Goal: Information Seeking & Learning: Learn about a topic

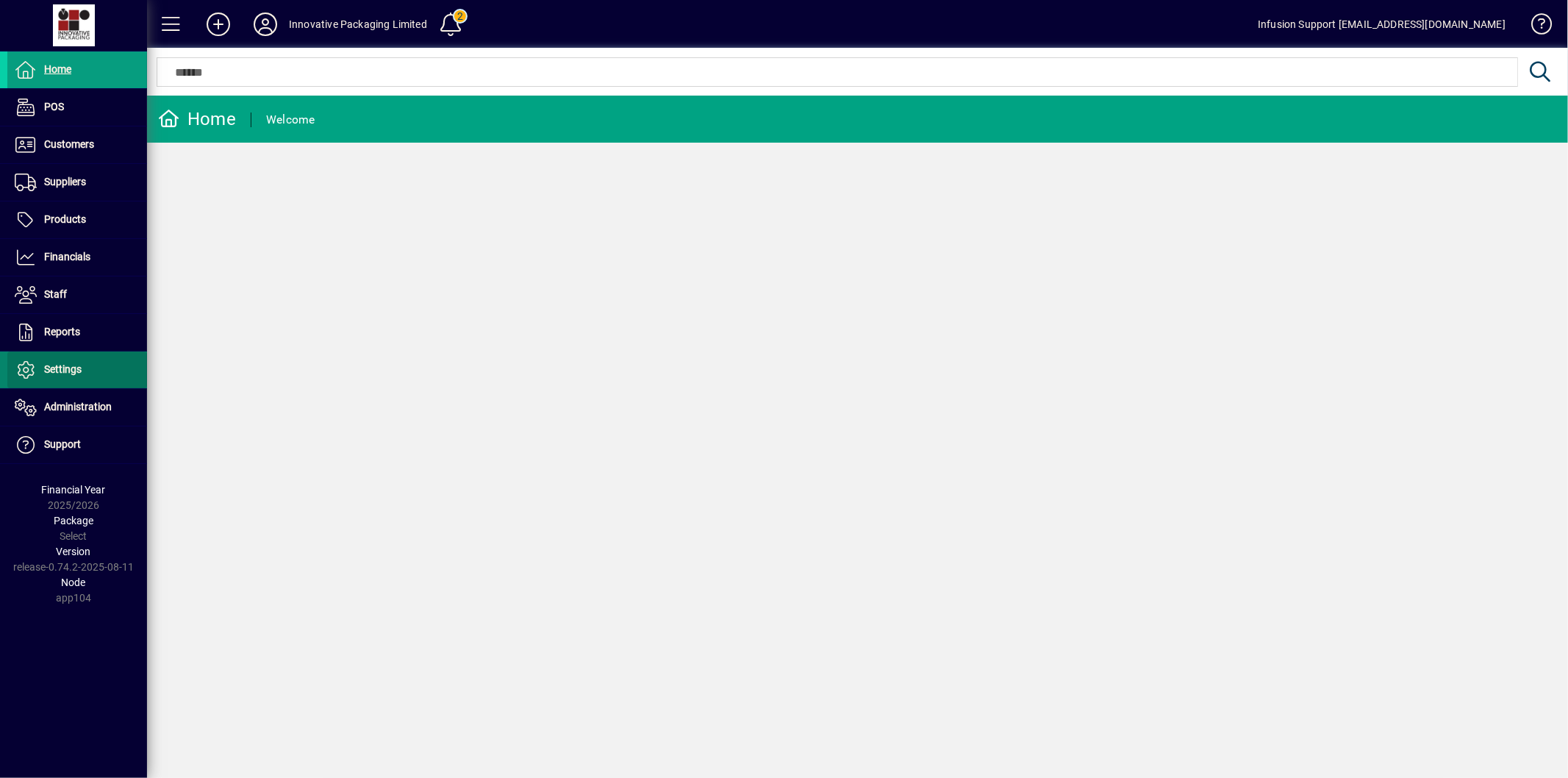
click at [78, 377] on span "Settings" at bounding box center [44, 370] width 74 height 18
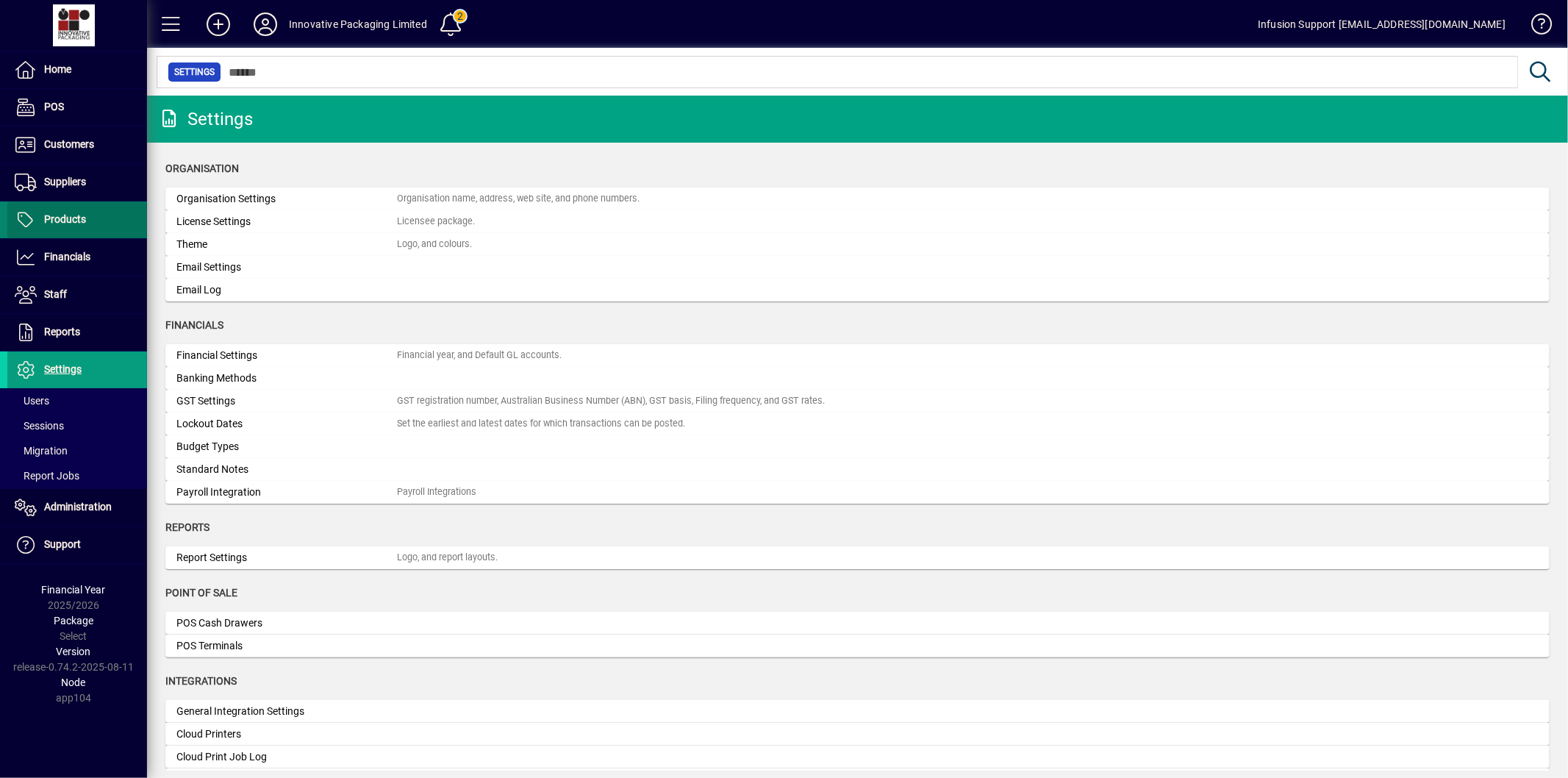
click at [104, 226] on span at bounding box center [76, 220] width 140 height 36
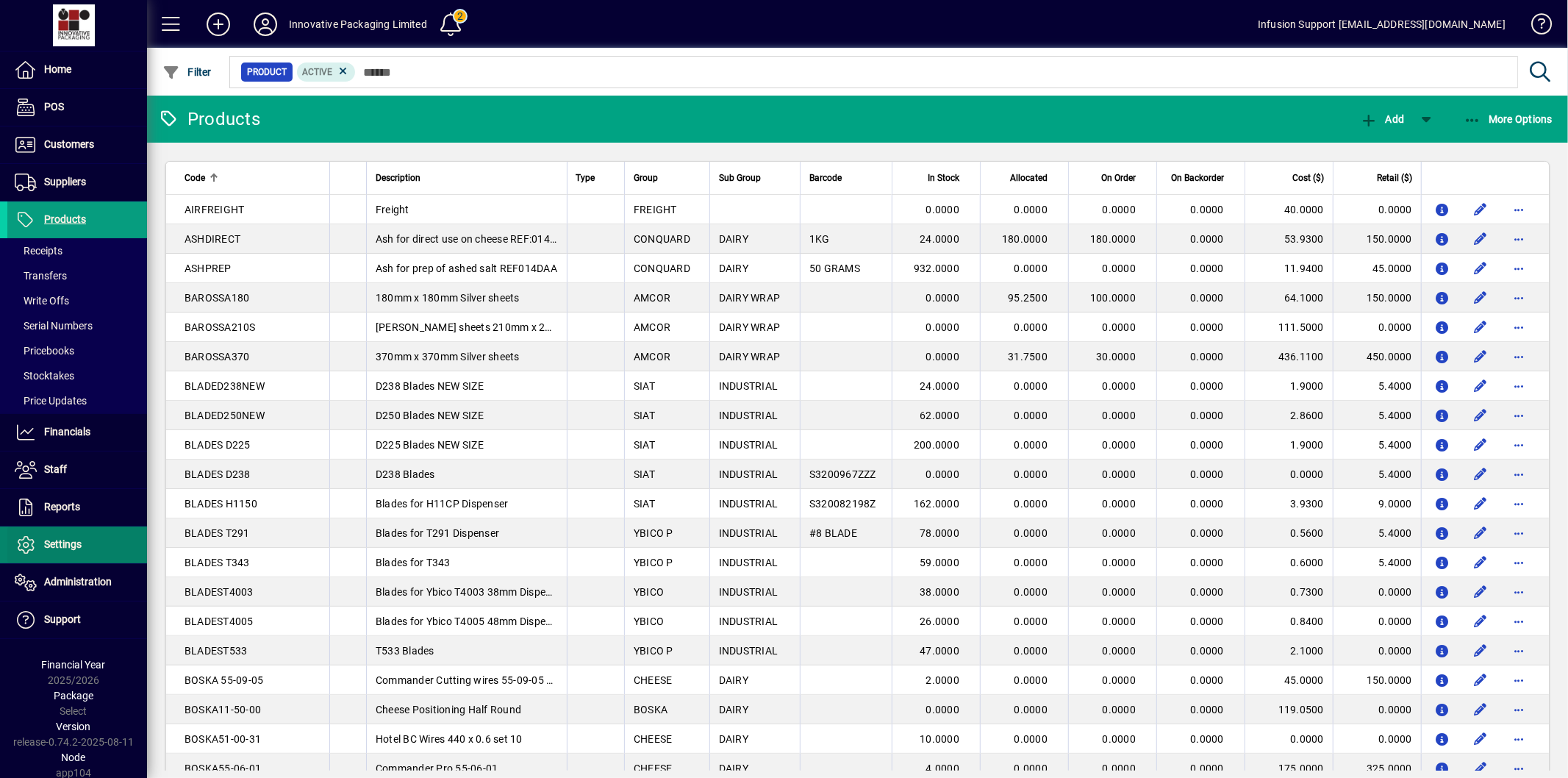
click at [75, 542] on span "Settings" at bounding box center [62, 545] width 38 height 12
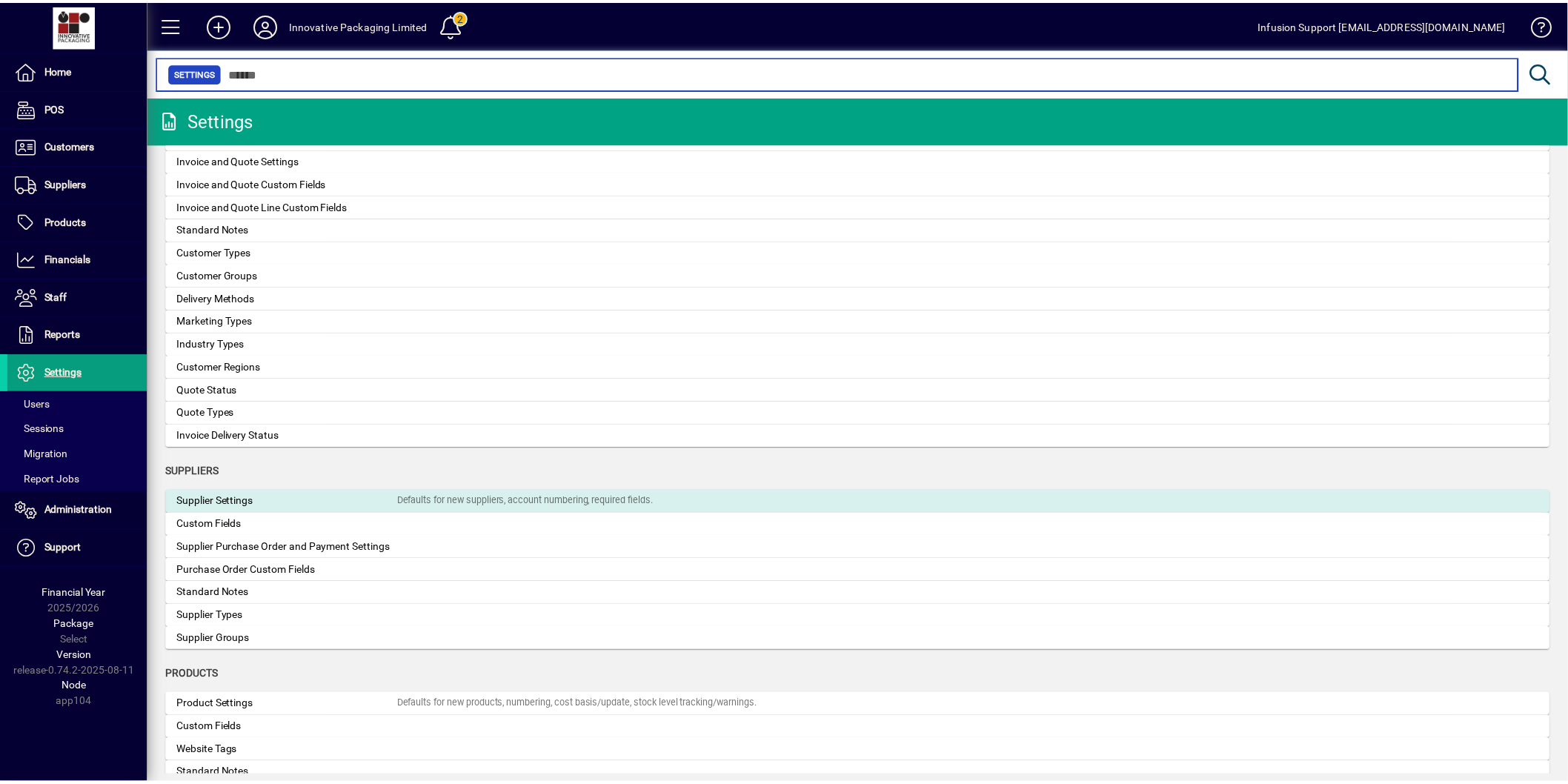
scroll to position [1214, 0]
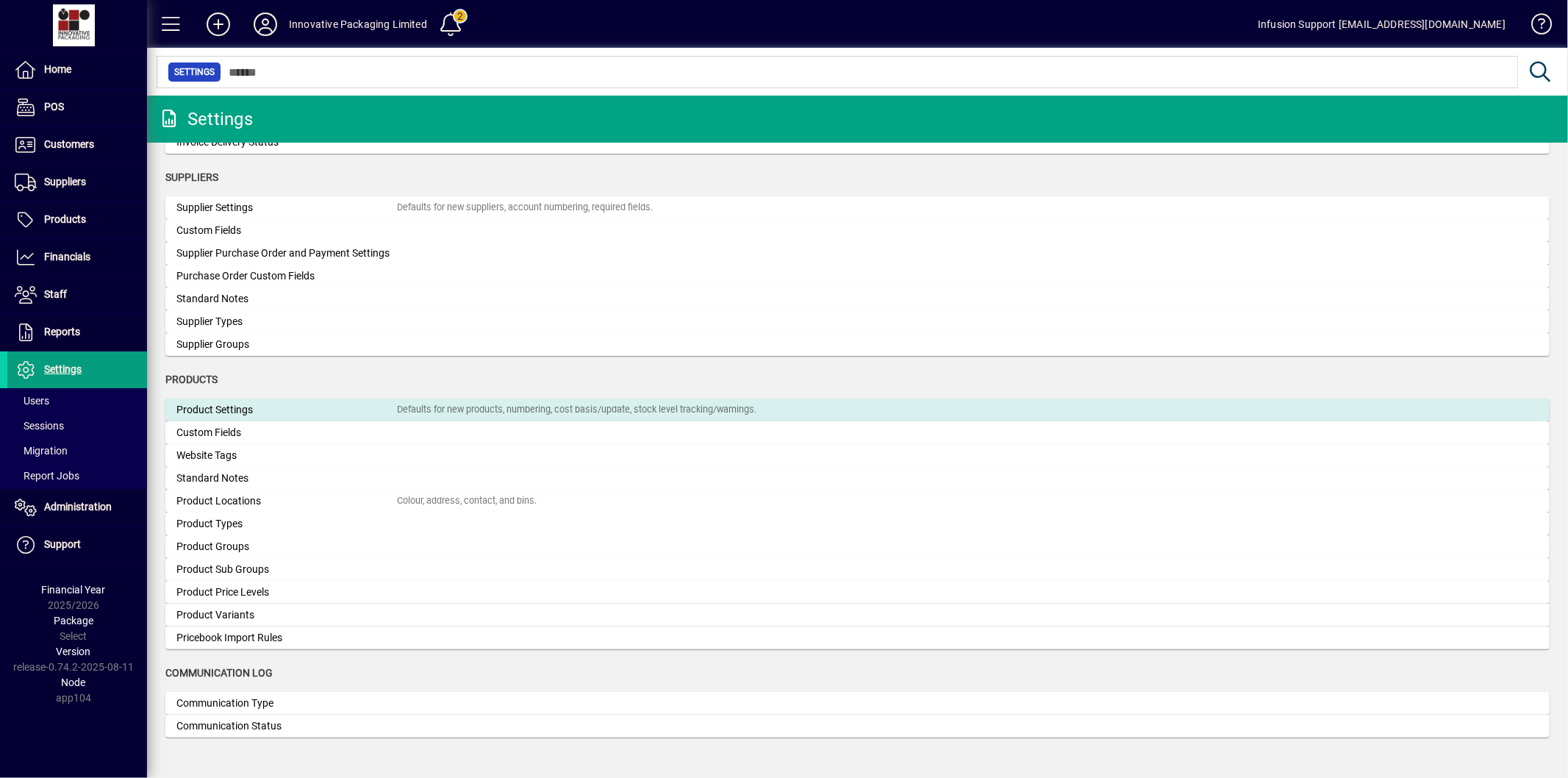
click at [232, 408] on div "Product Settings" at bounding box center [287, 411] width 220 height 16
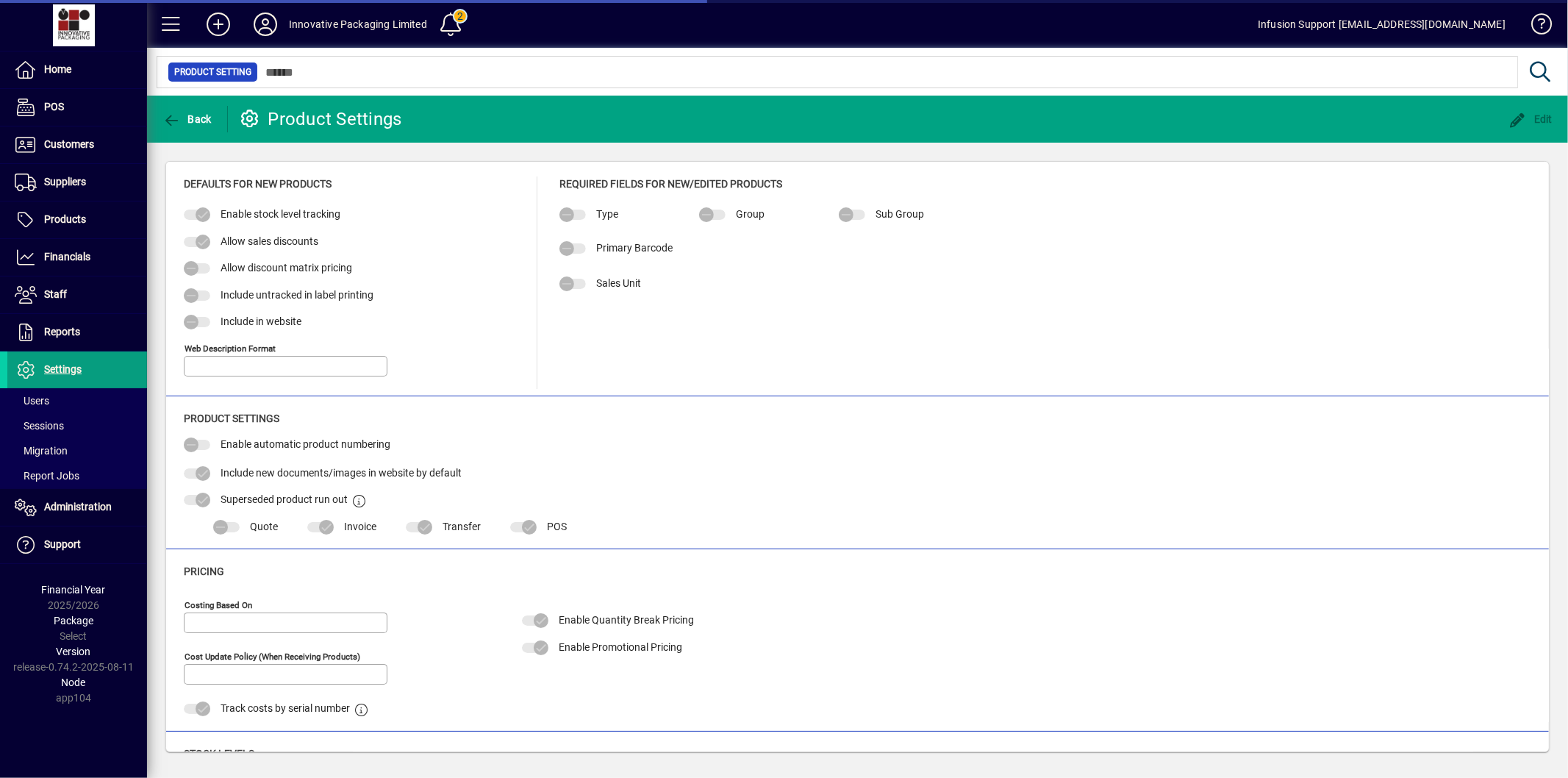
type input "*"
type input "**********"
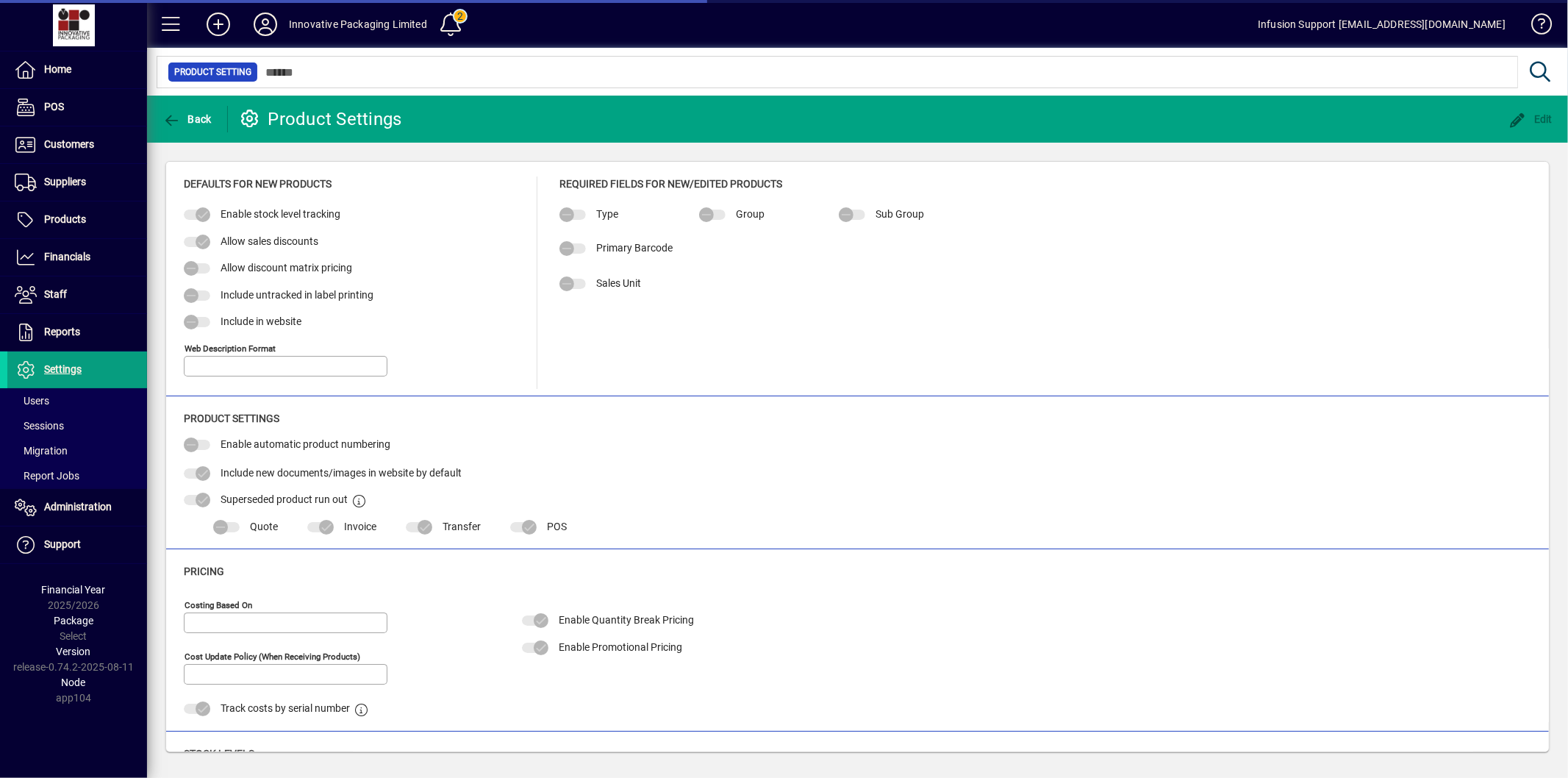
type input "**********"
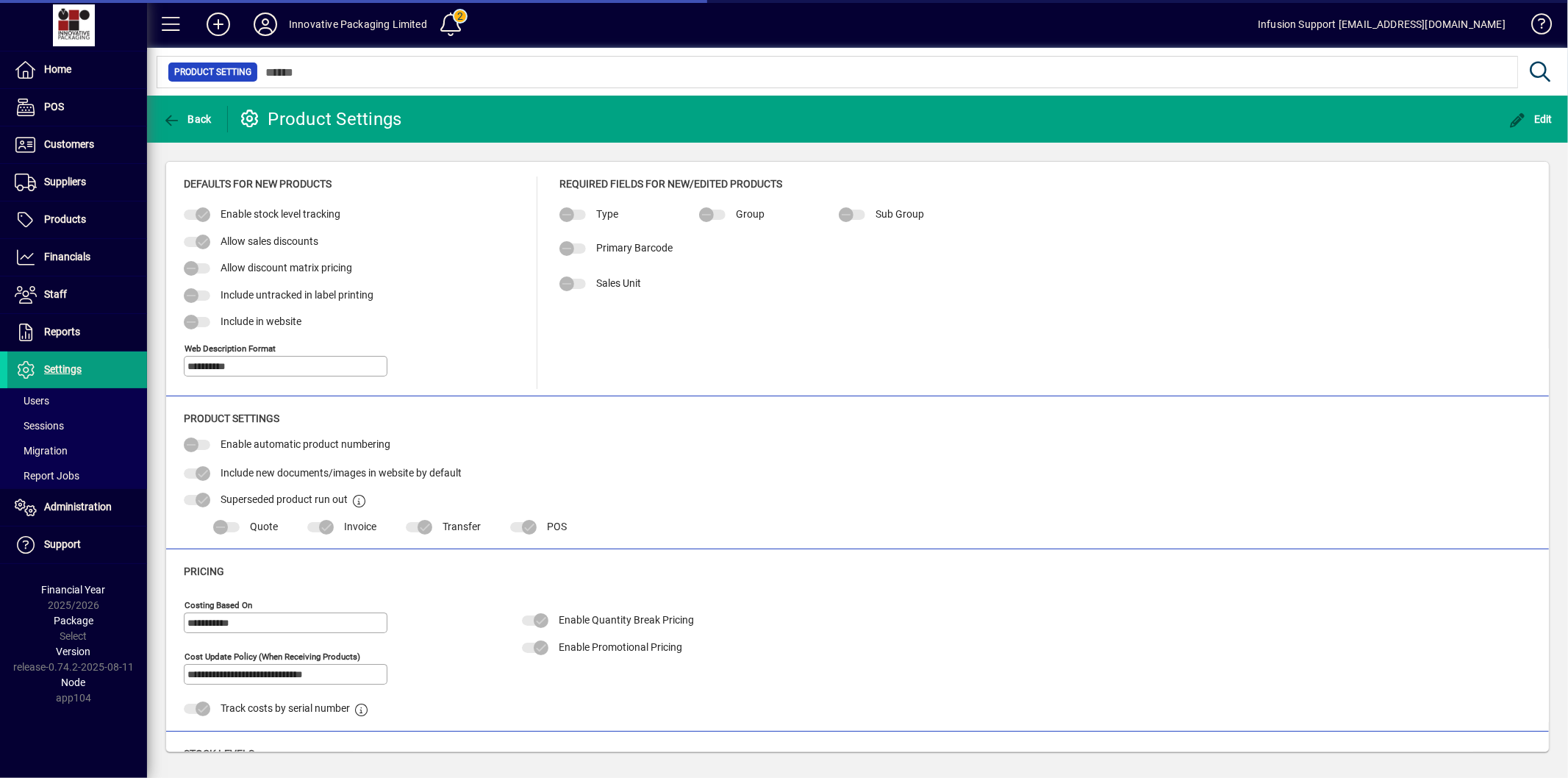
type input "**********"
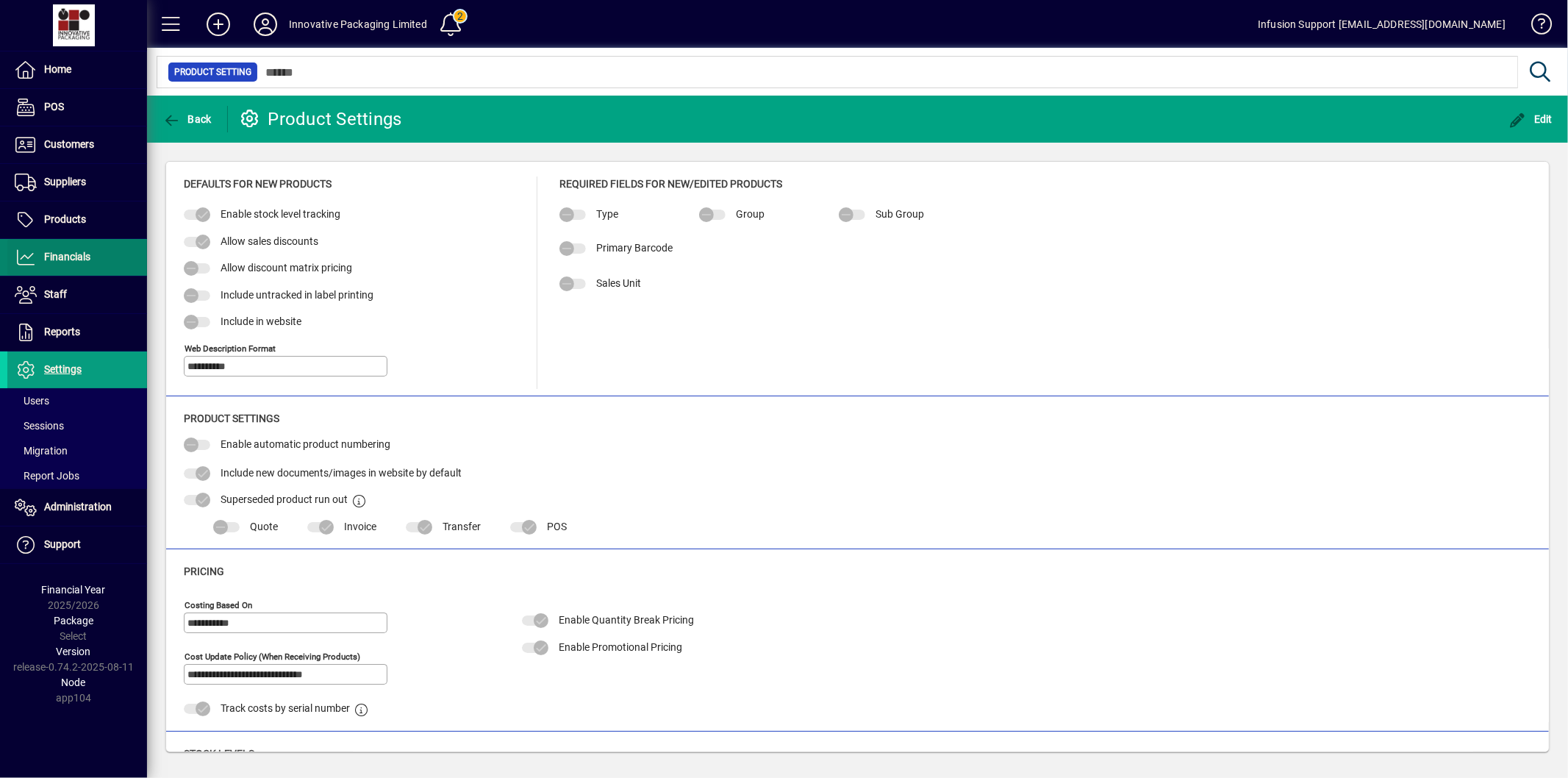
click at [76, 256] on span "Financials" at bounding box center [66, 257] width 47 height 12
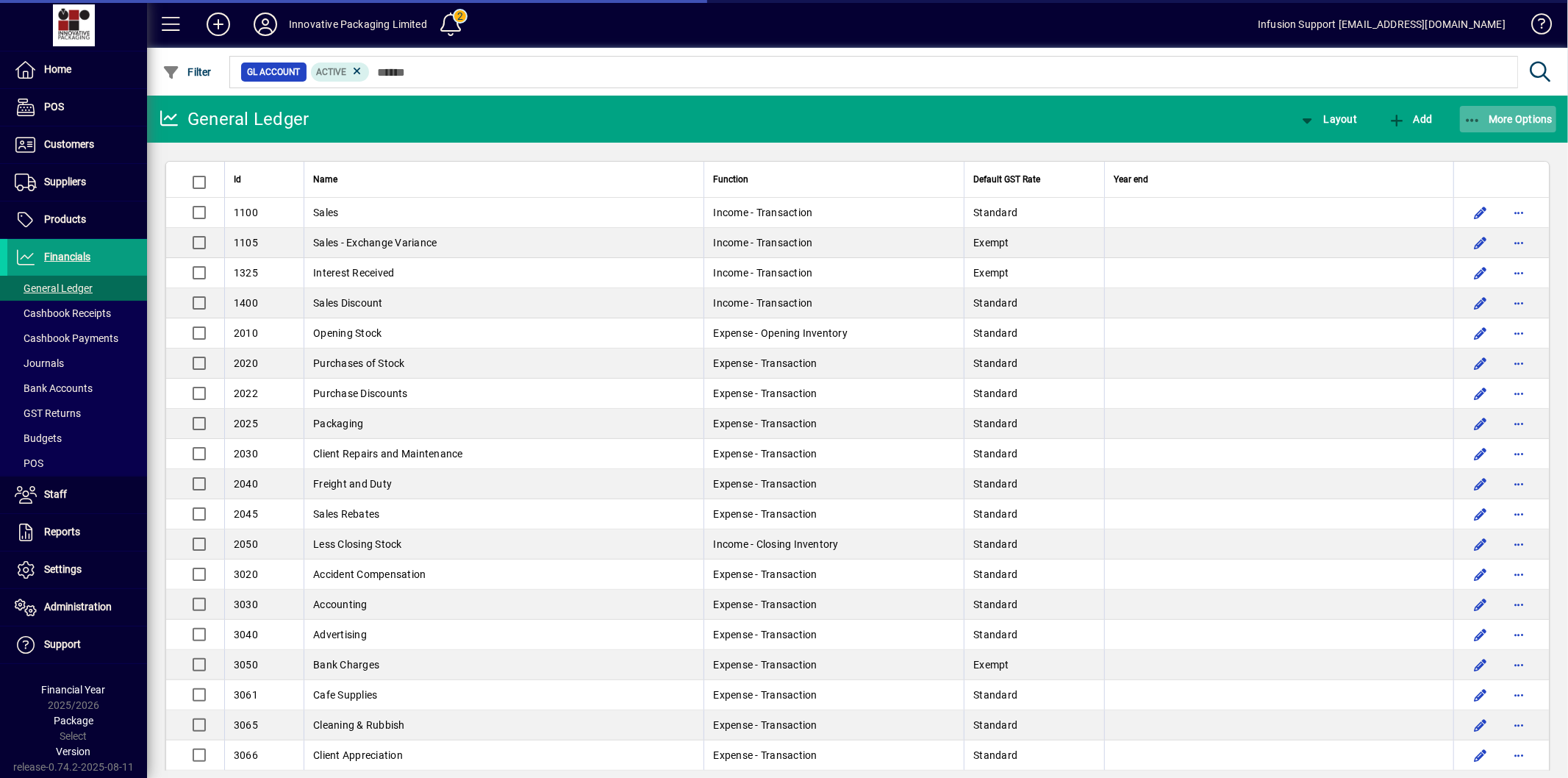
click at [1486, 110] on span "button" at bounding box center [1508, 119] width 97 height 36
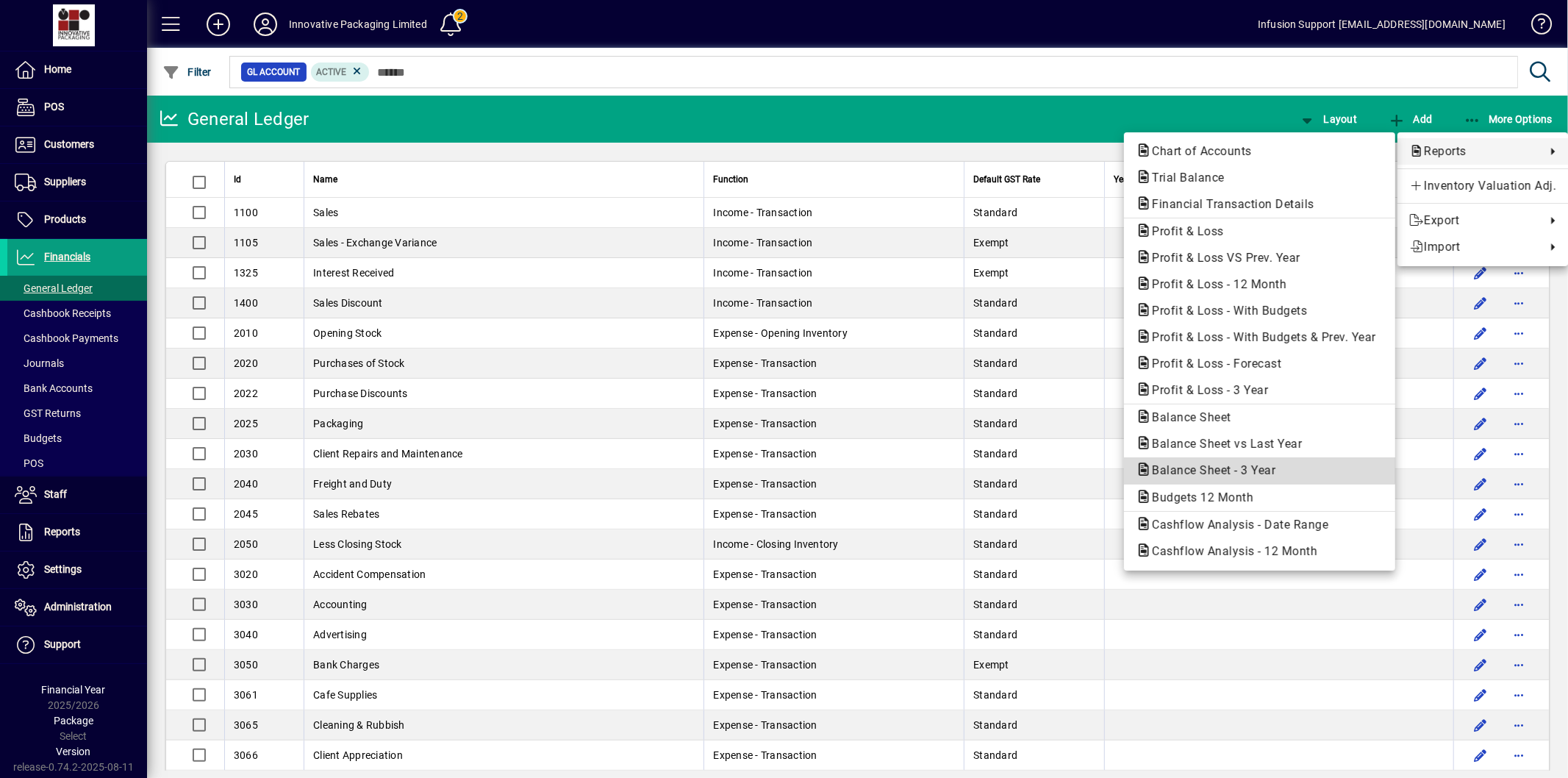
click at [1236, 467] on span "Balance Sheet - 3 Year" at bounding box center [1209, 470] width 147 height 14
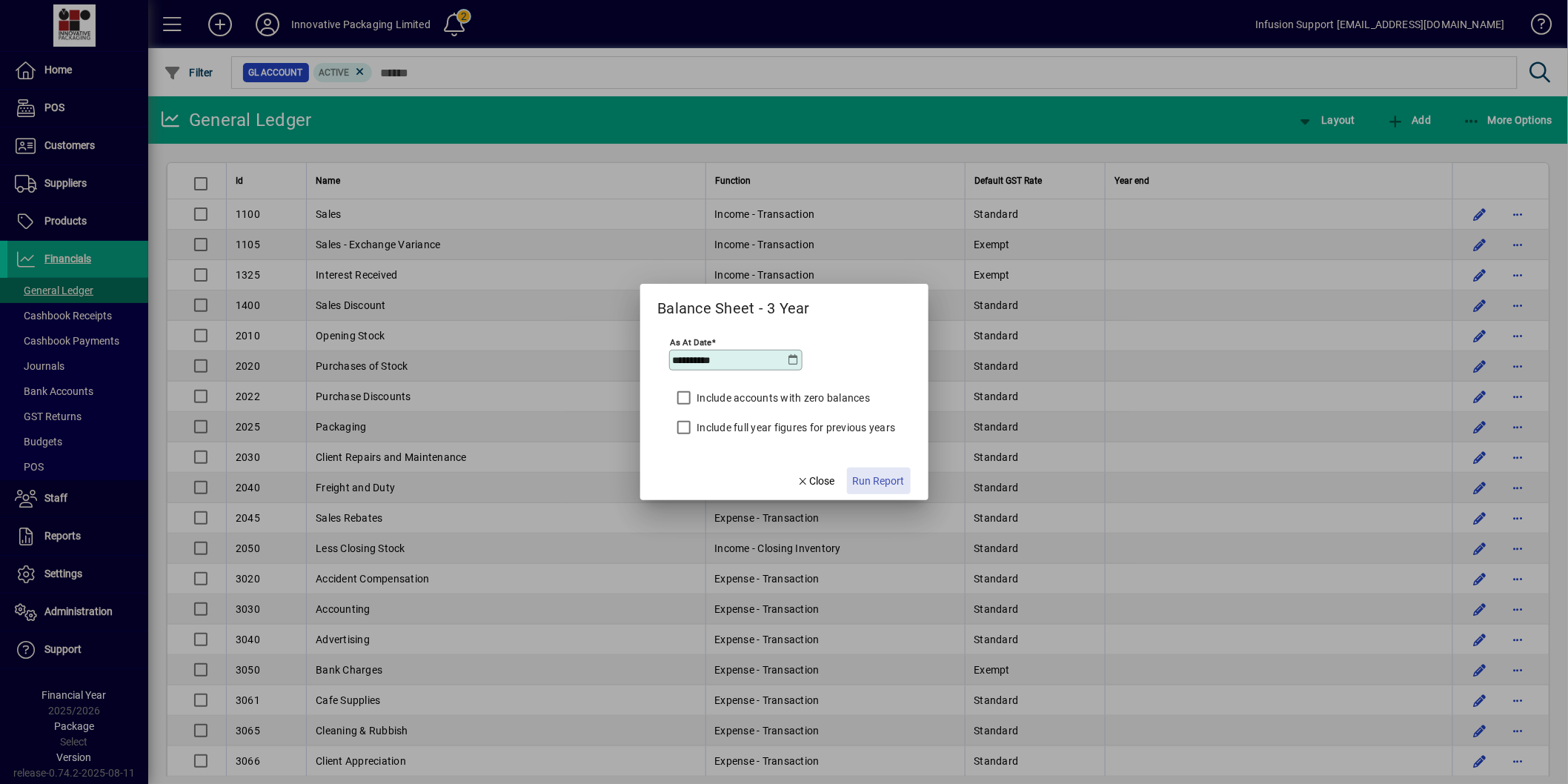
click at [878, 477] on span "Run Report" at bounding box center [878, 482] width 52 height 16
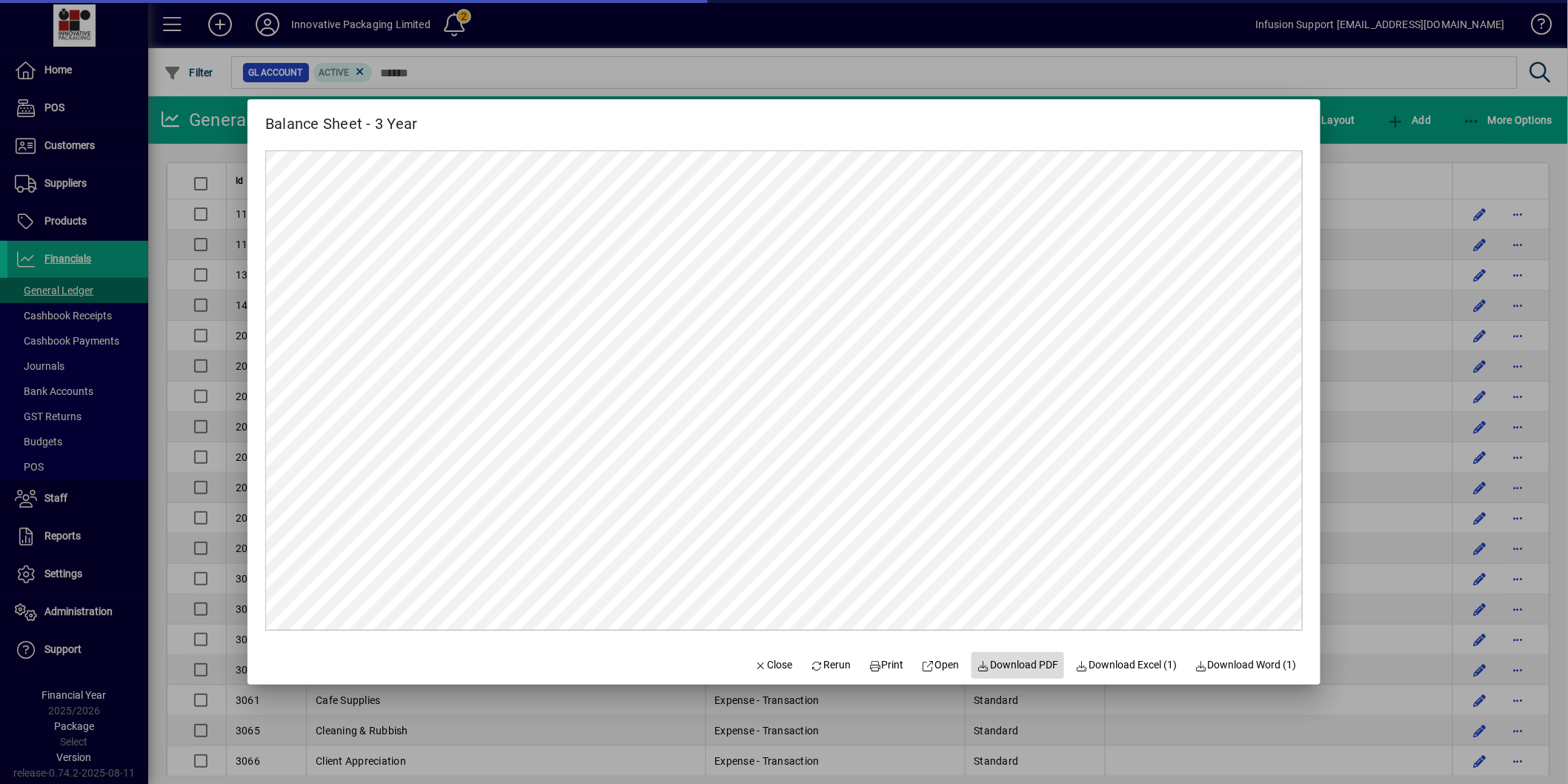
click at [1002, 657] on span at bounding box center [1017, 666] width 93 height 36
click at [756, 658] on span "Close" at bounding box center [774, 666] width 39 height 16
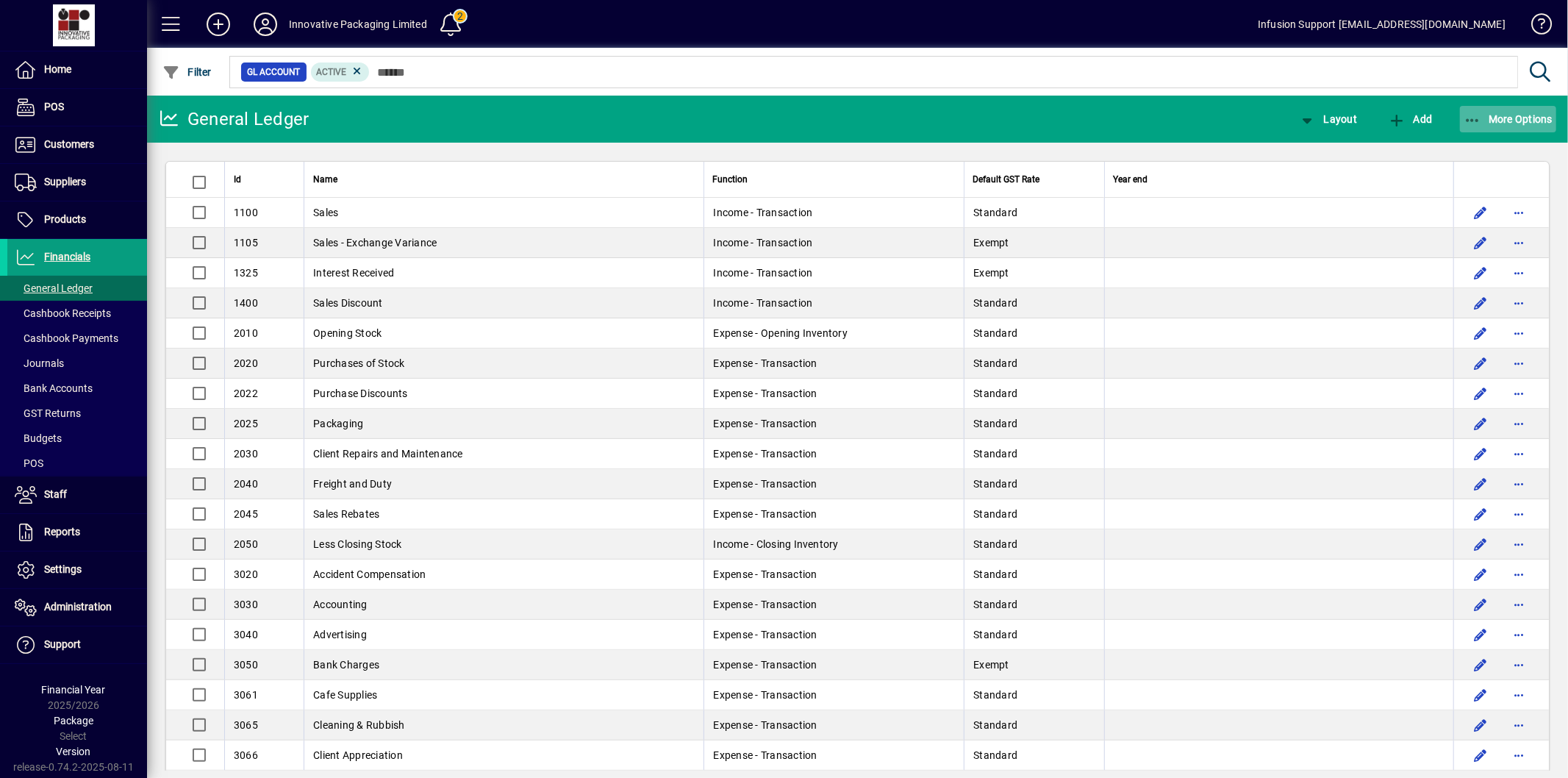
click at [1482, 116] on span "More Options" at bounding box center [1508, 119] width 89 height 12
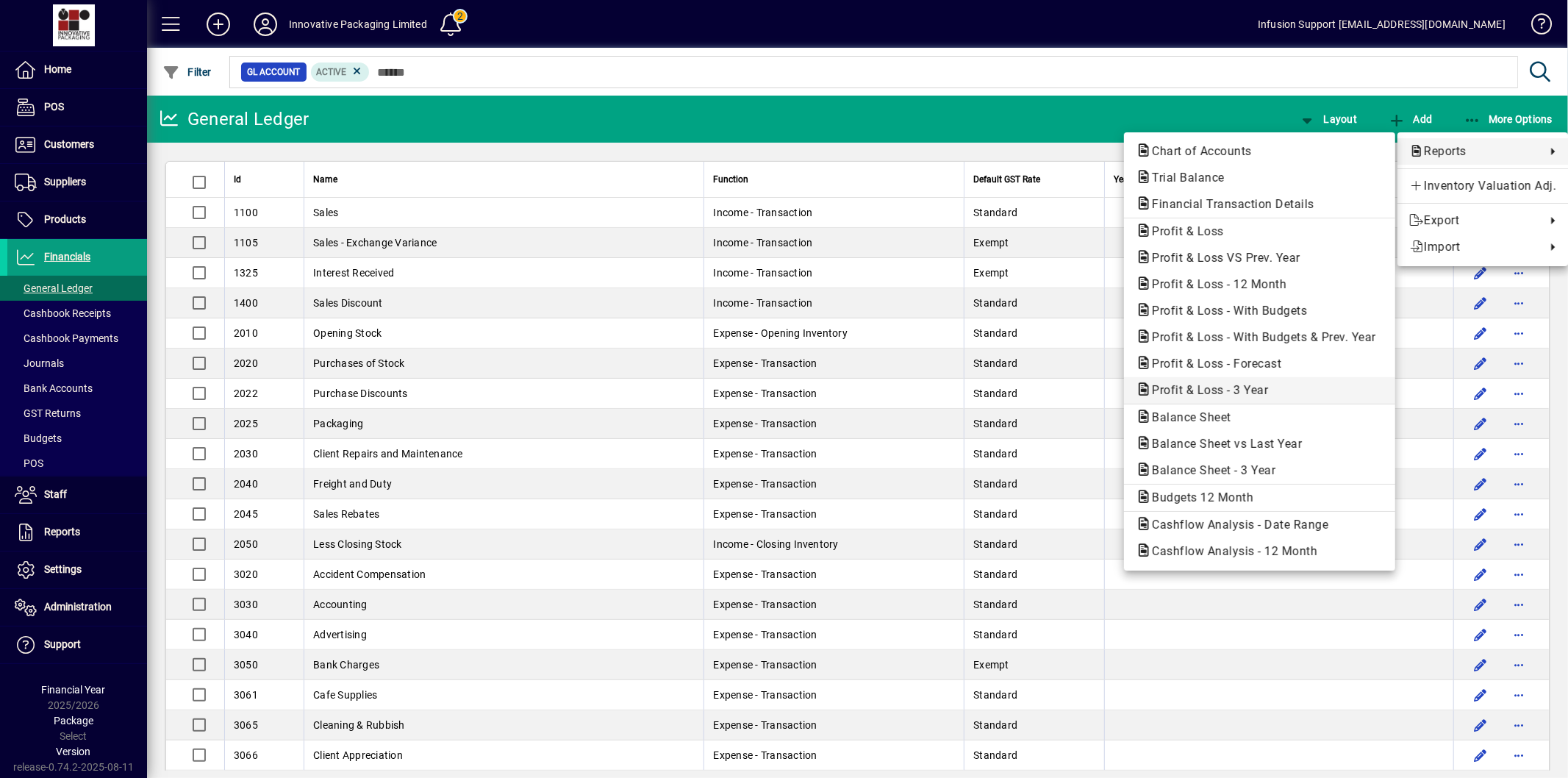
click at [1237, 390] on span "Profit & Loss - 3 Year" at bounding box center [1205, 390] width 140 height 14
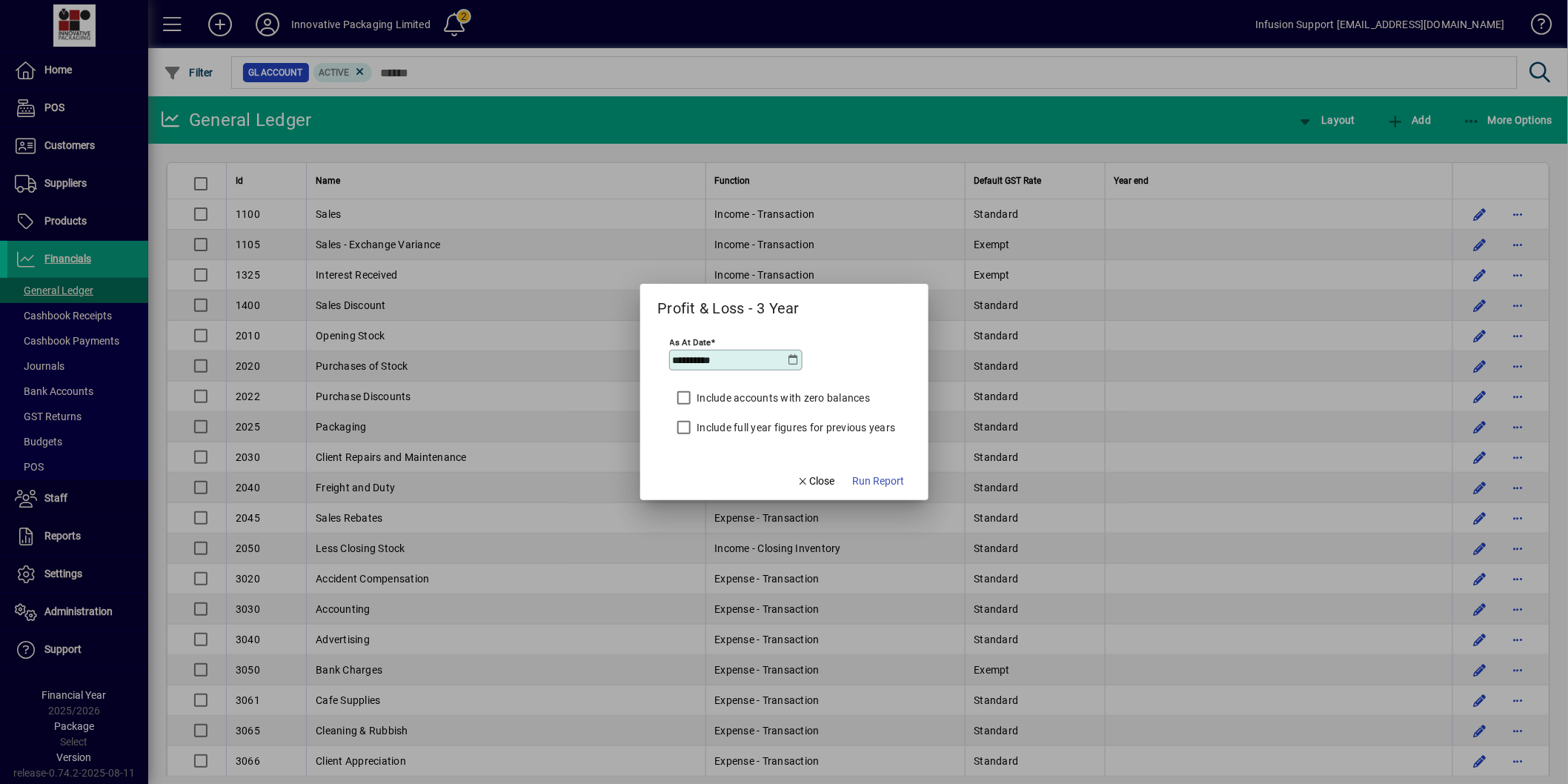
click at [767, 424] on label "Include full year figures for previous years" at bounding box center [795, 427] width 202 height 15
click at [880, 480] on span "Run Report" at bounding box center [878, 482] width 52 height 16
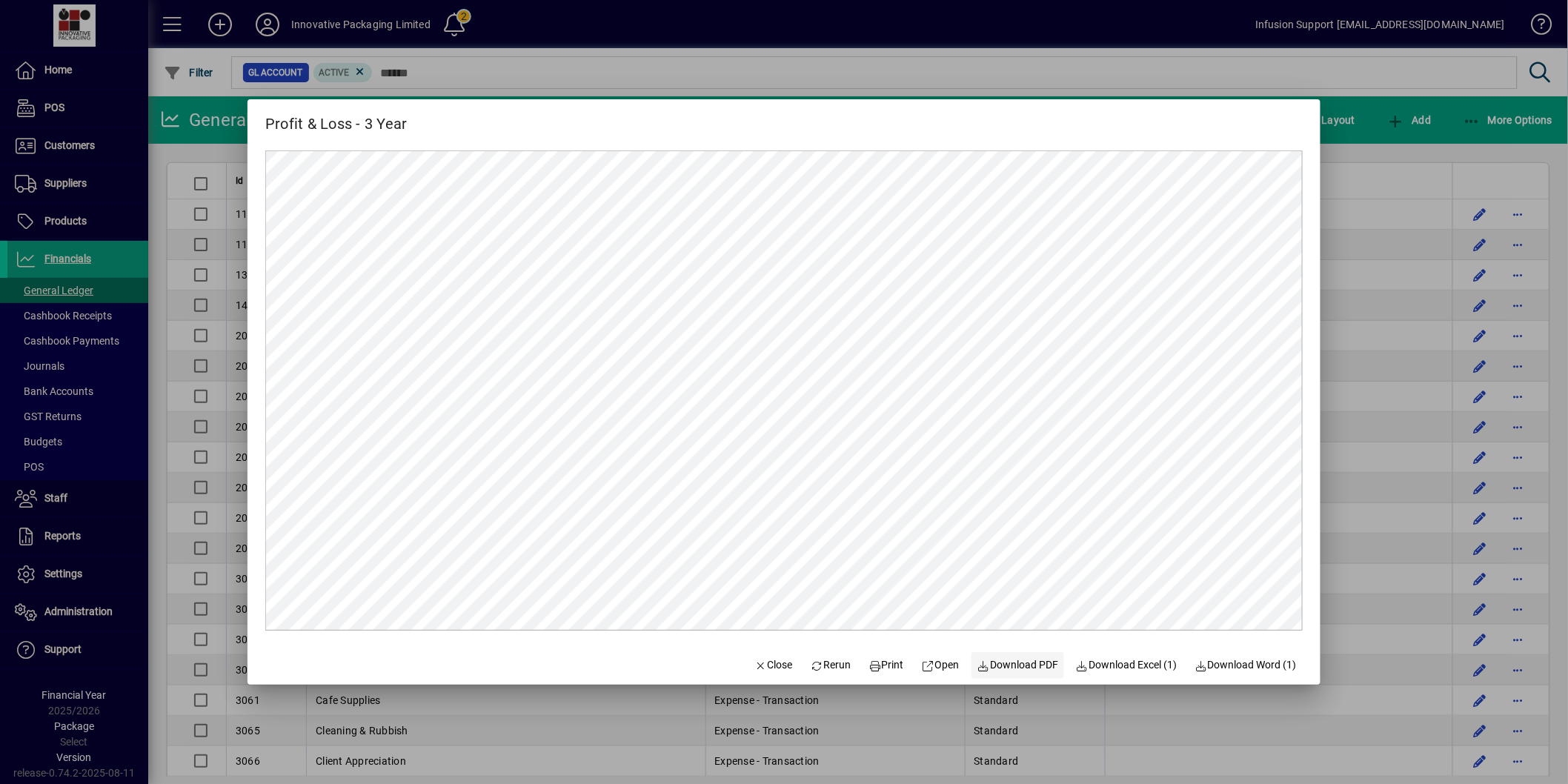
click at [1003, 665] on span "Download PDF" at bounding box center [1018, 666] width 82 height 16
click at [756, 669] on span "Close" at bounding box center [774, 666] width 39 height 16
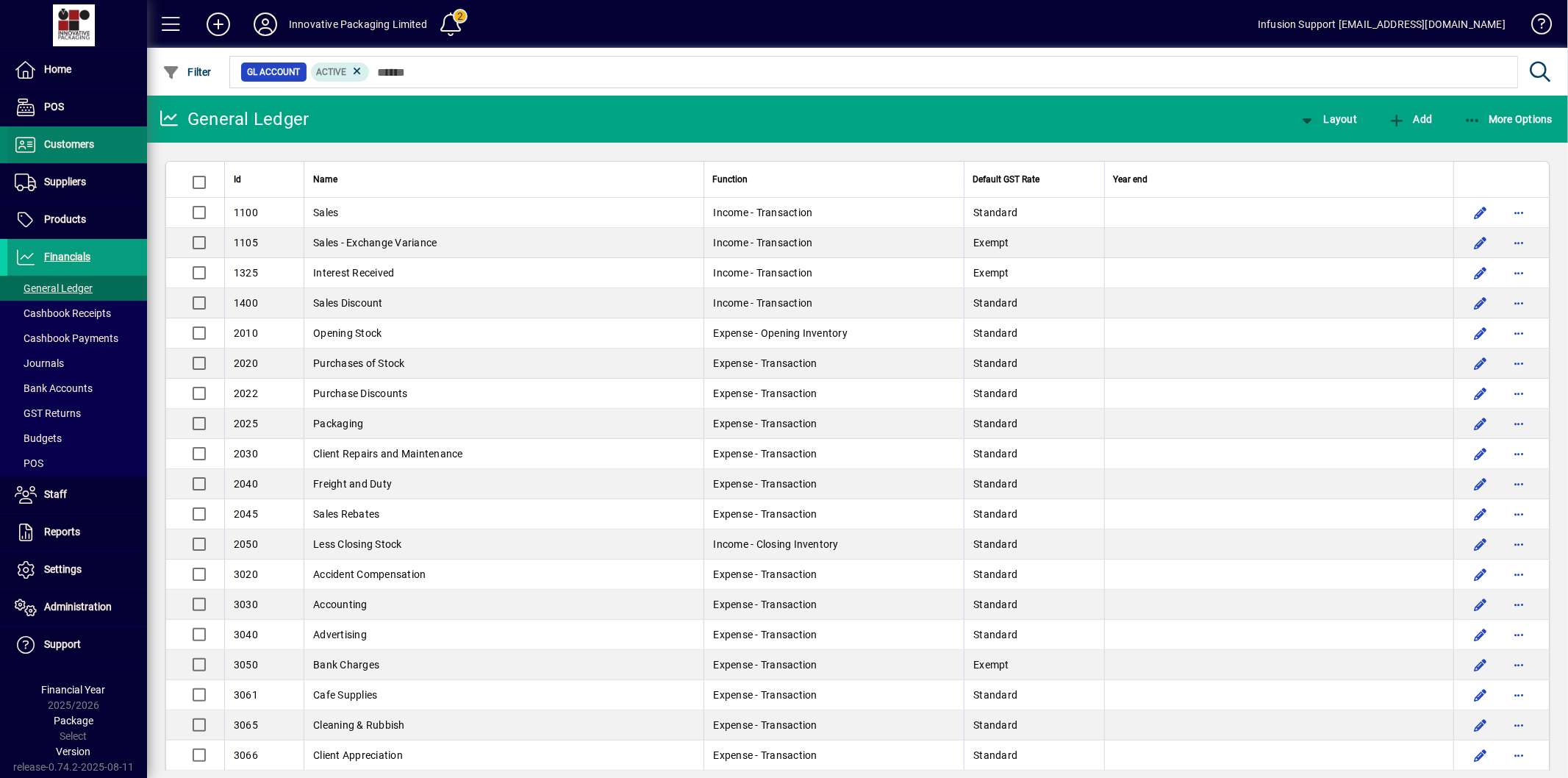
click at [101, 145] on span at bounding box center [76, 145] width 140 height 36
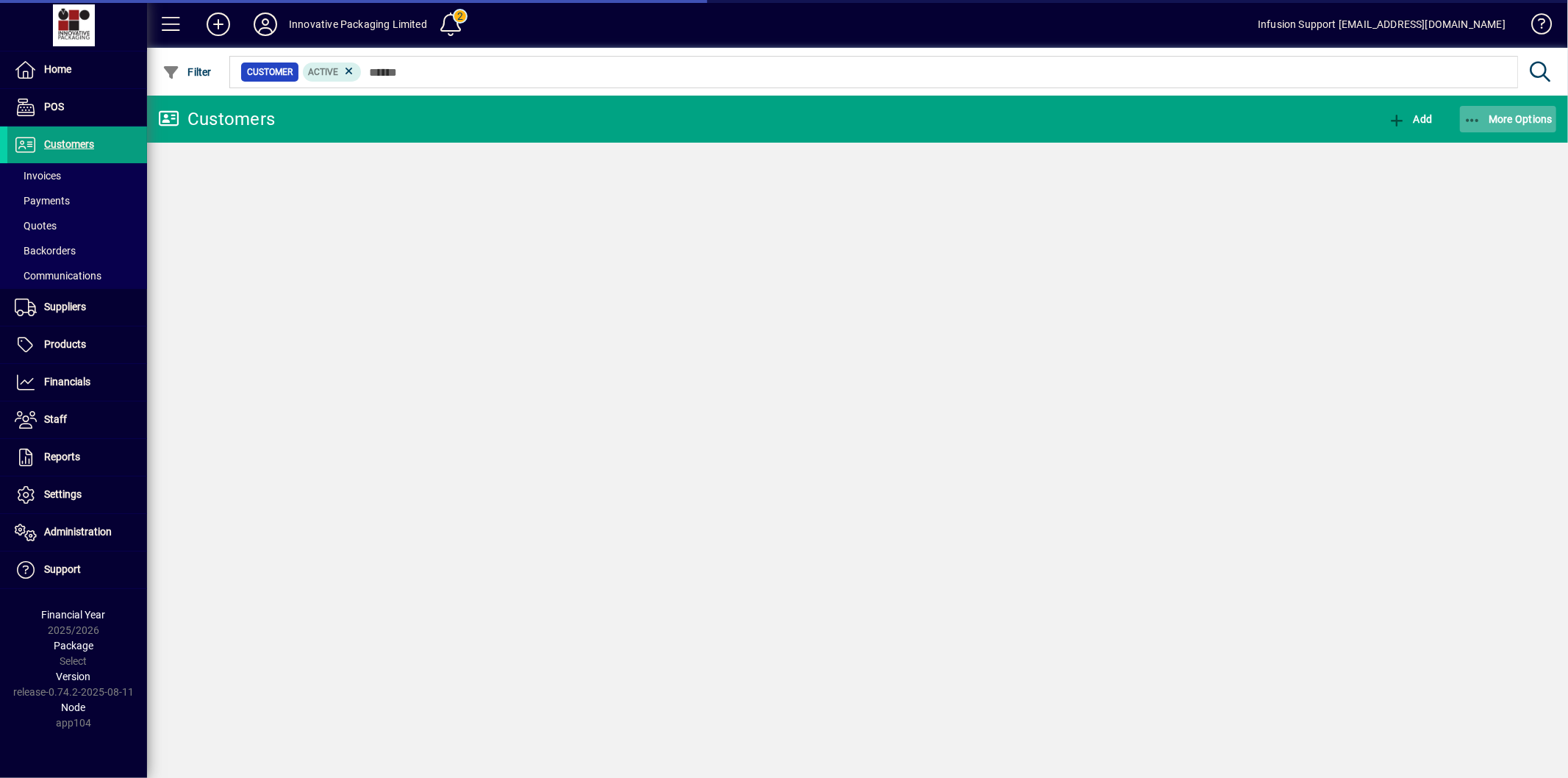
click at [1497, 124] on span "button" at bounding box center [1508, 119] width 97 height 36
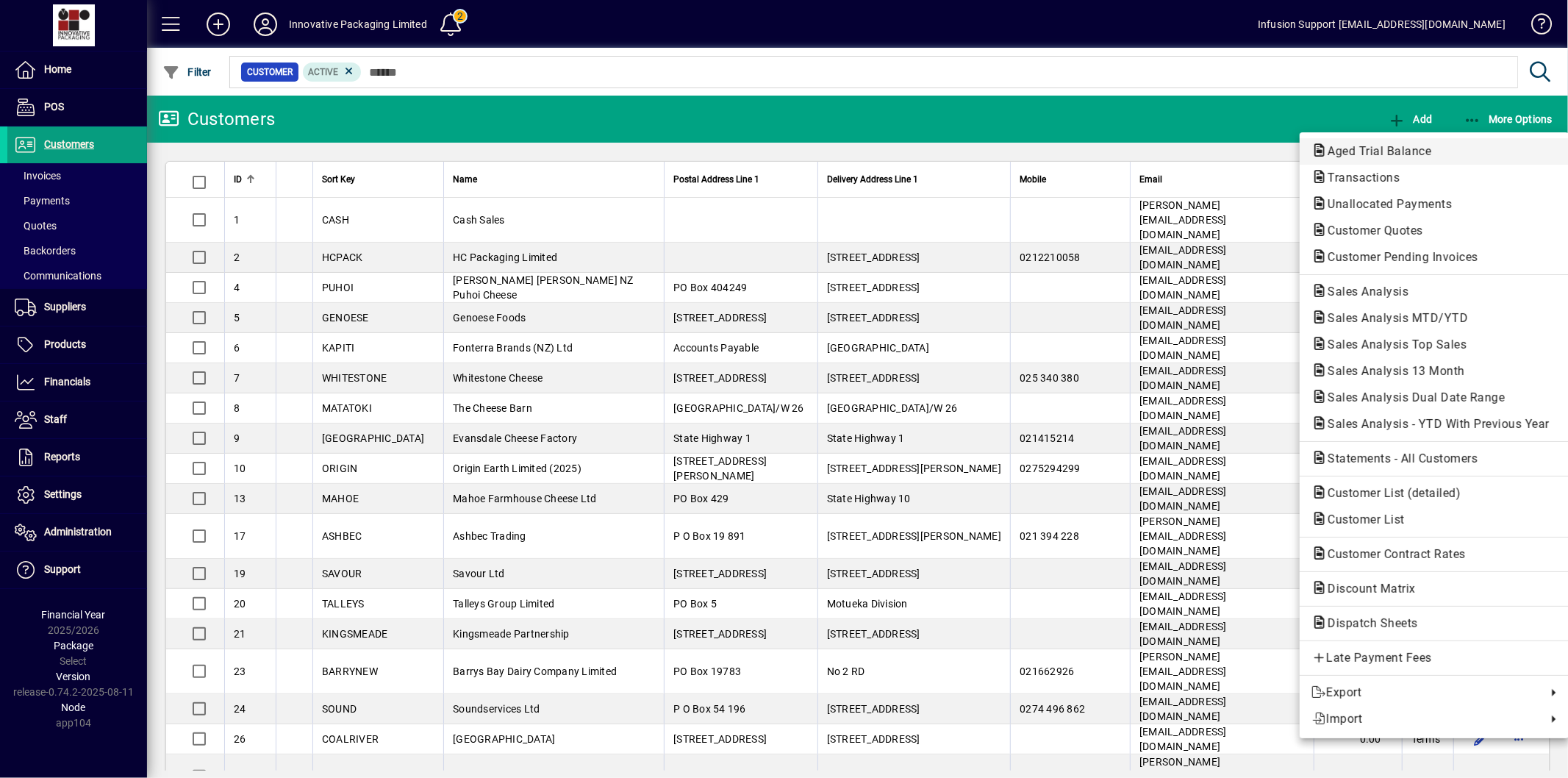
click at [1381, 152] on span "Aged Trial Balance" at bounding box center [1376, 151] width 127 height 14
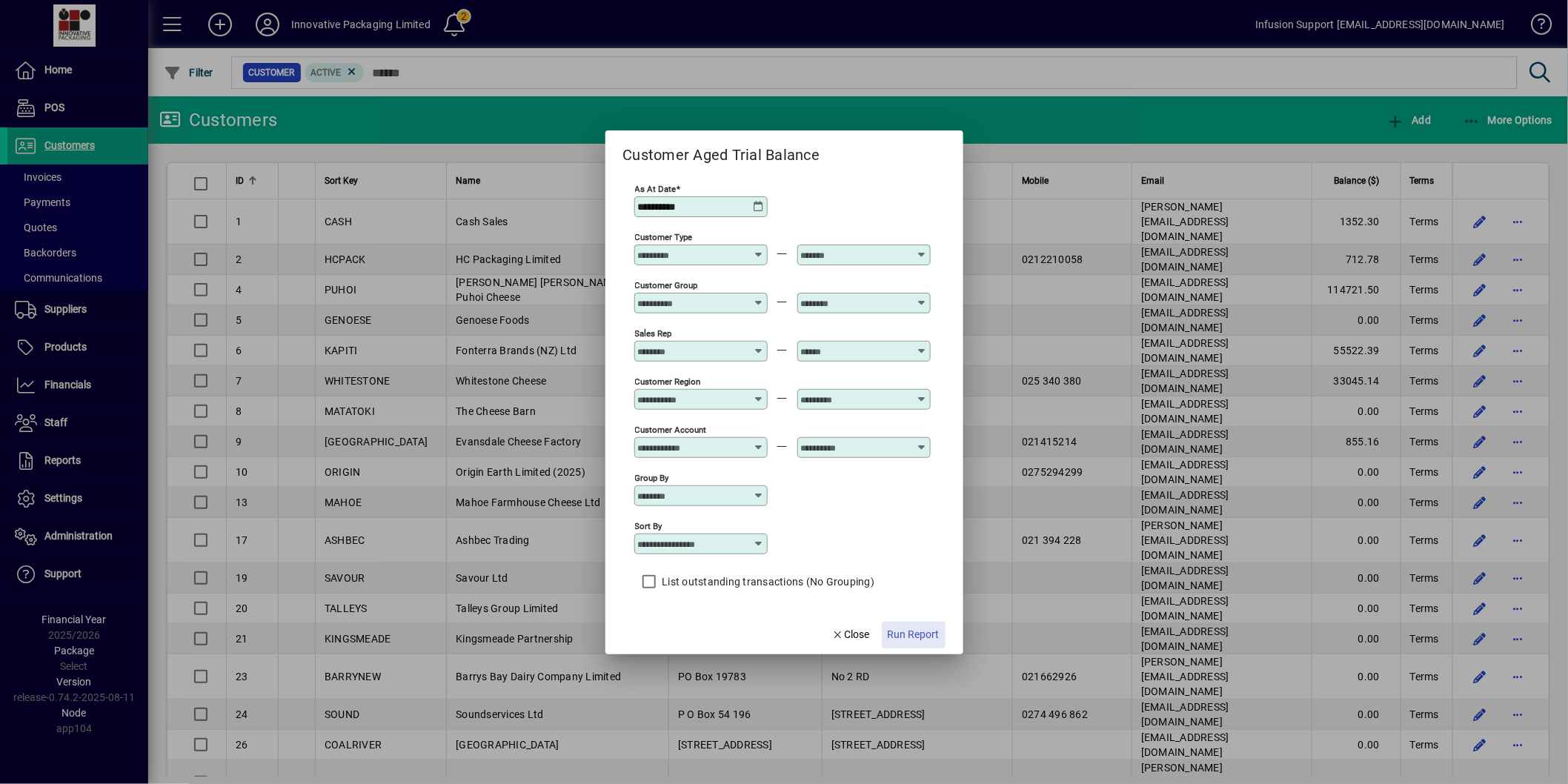
click at [914, 635] on span "Run Report" at bounding box center [913, 635] width 52 height 16
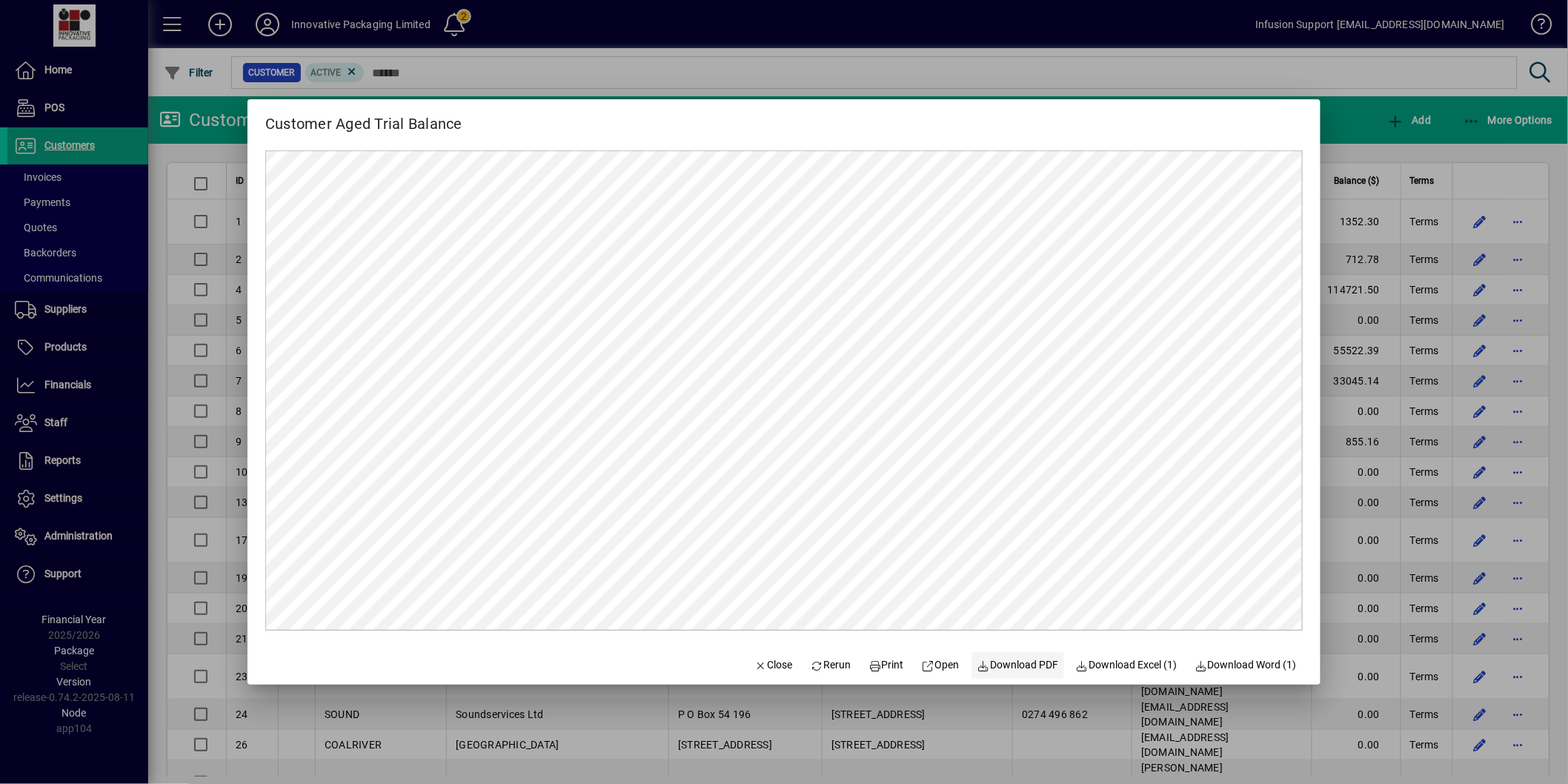
click at [1009, 664] on span "Download PDF" at bounding box center [1018, 666] width 82 height 16
click at [773, 669] on span "Close" at bounding box center [774, 666] width 39 height 16
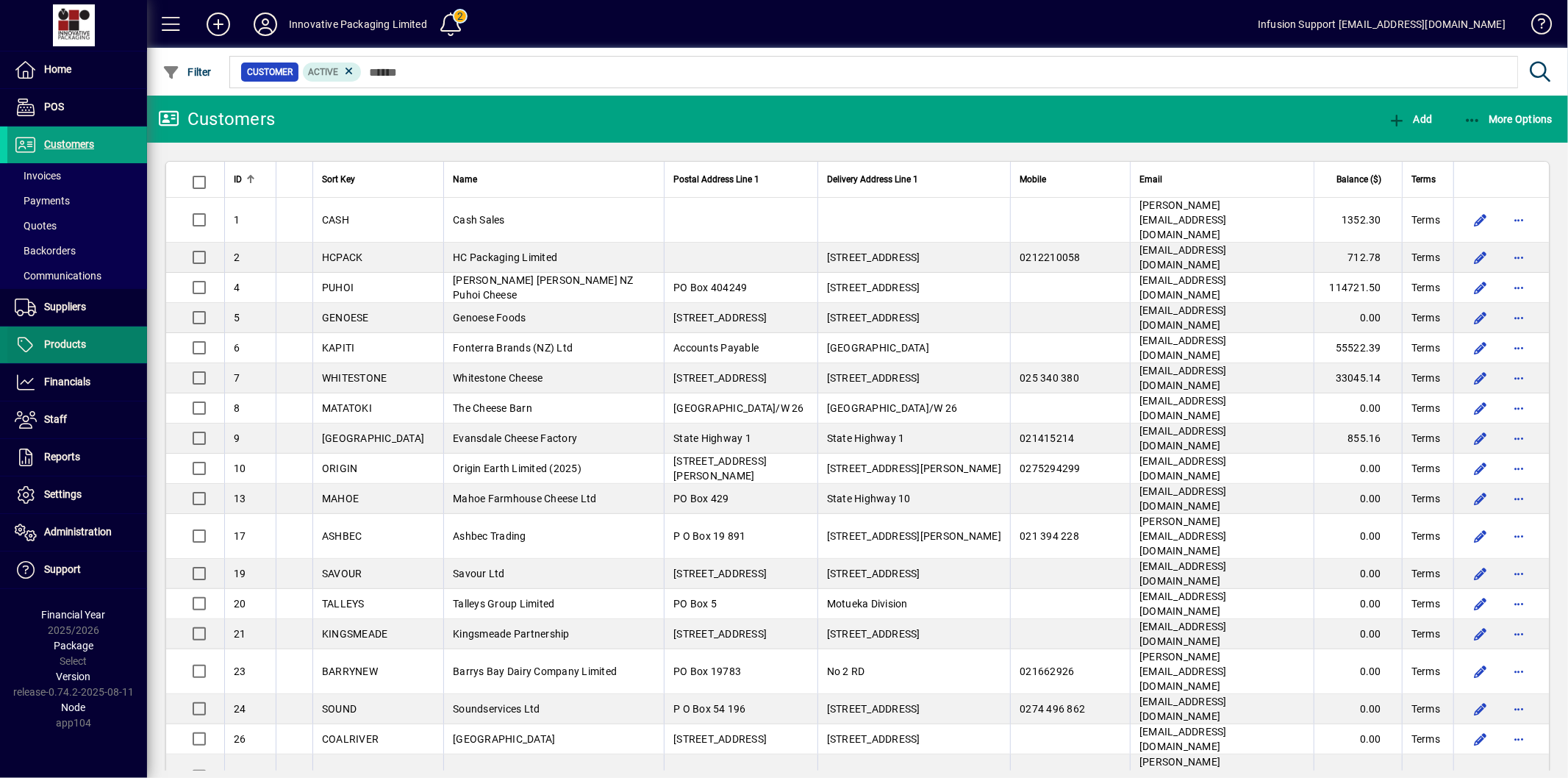
click at [76, 345] on span "Products" at bounding box center [64, 344] width 42 height 12
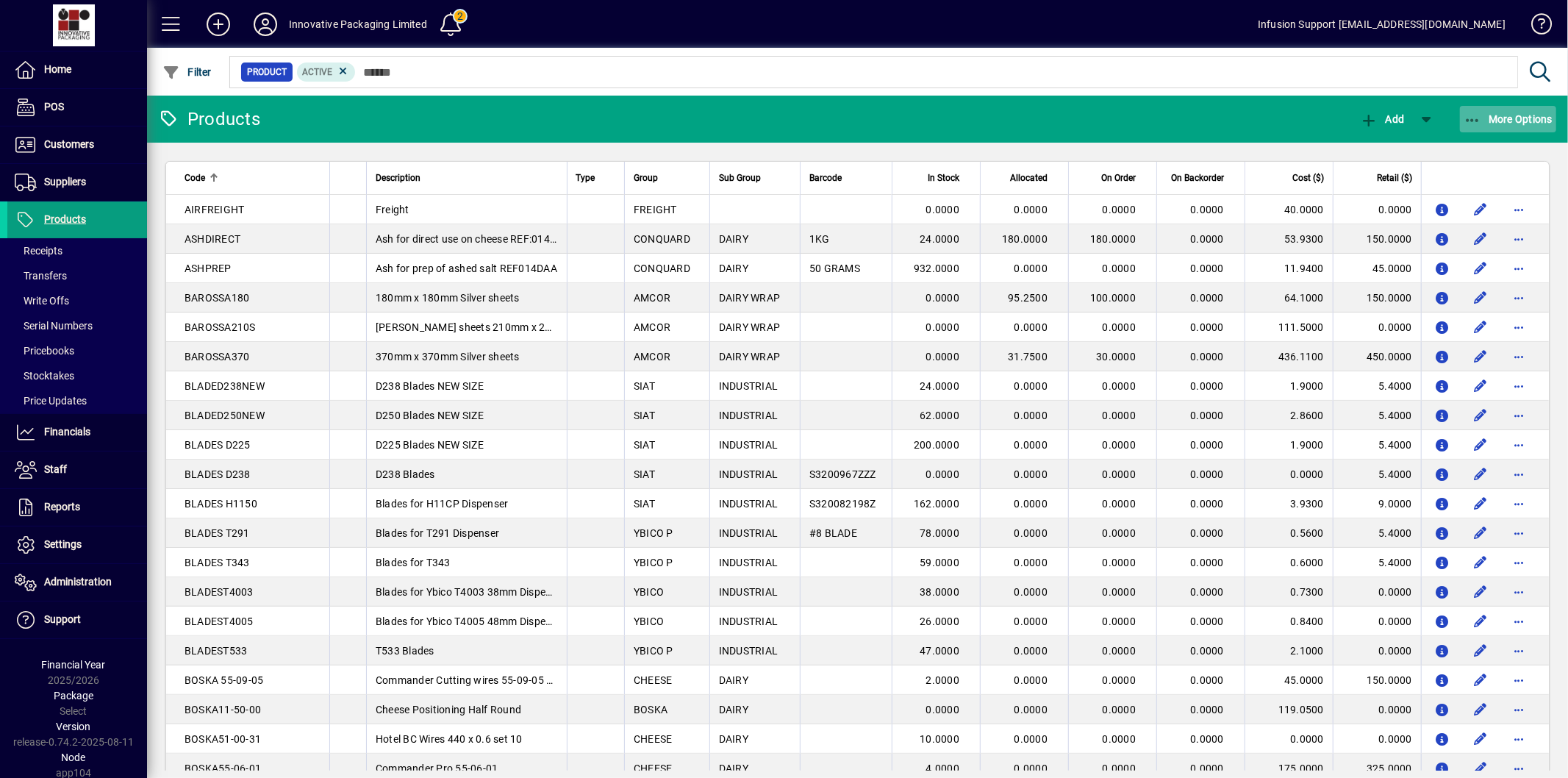
click at [1480, 118] on icon "button" at bounding box center [1473, 120] width 19 height 15
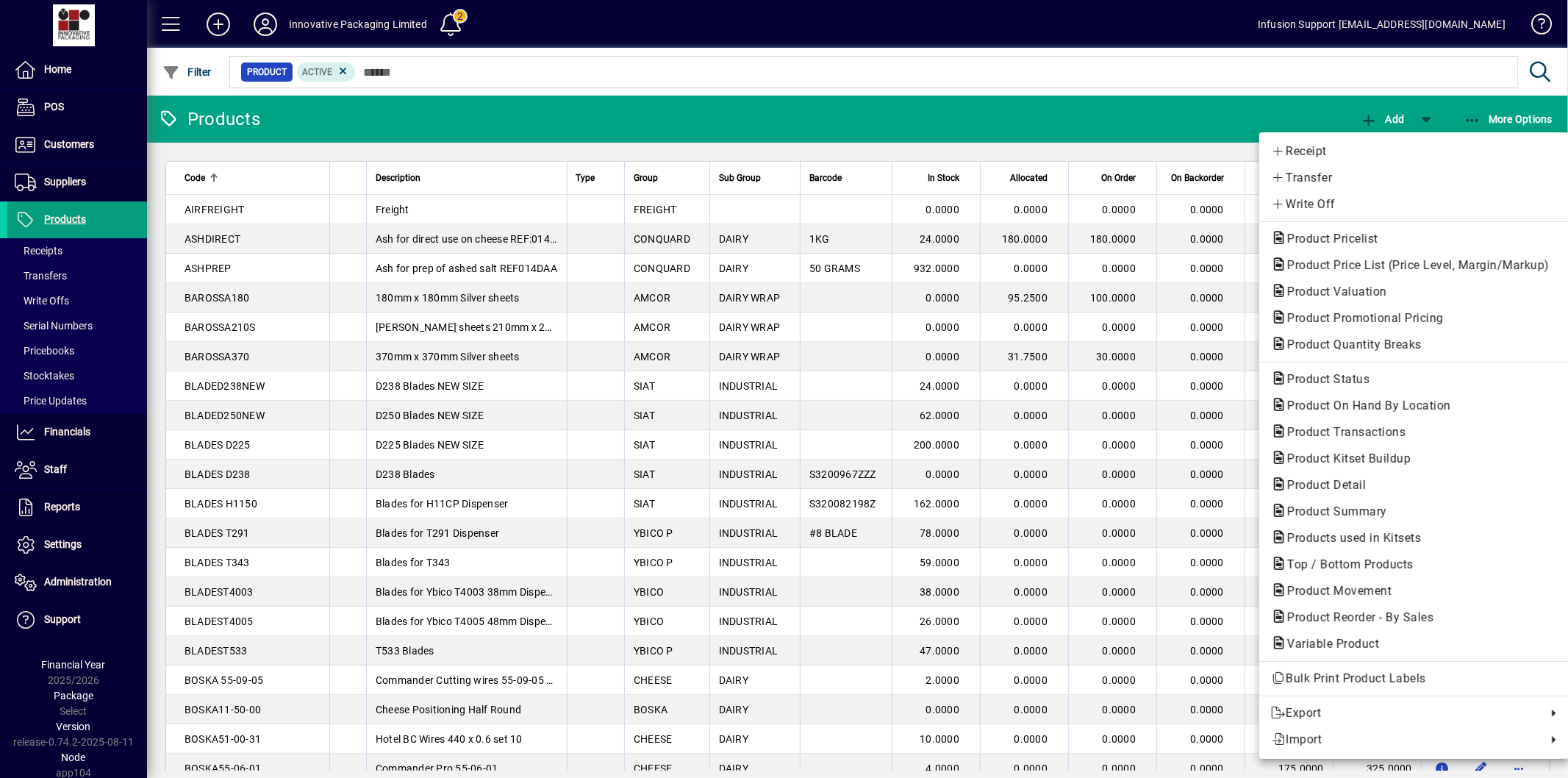
click at [1187, 111] on div at bounding box center [784, 389] width 1568 height 778
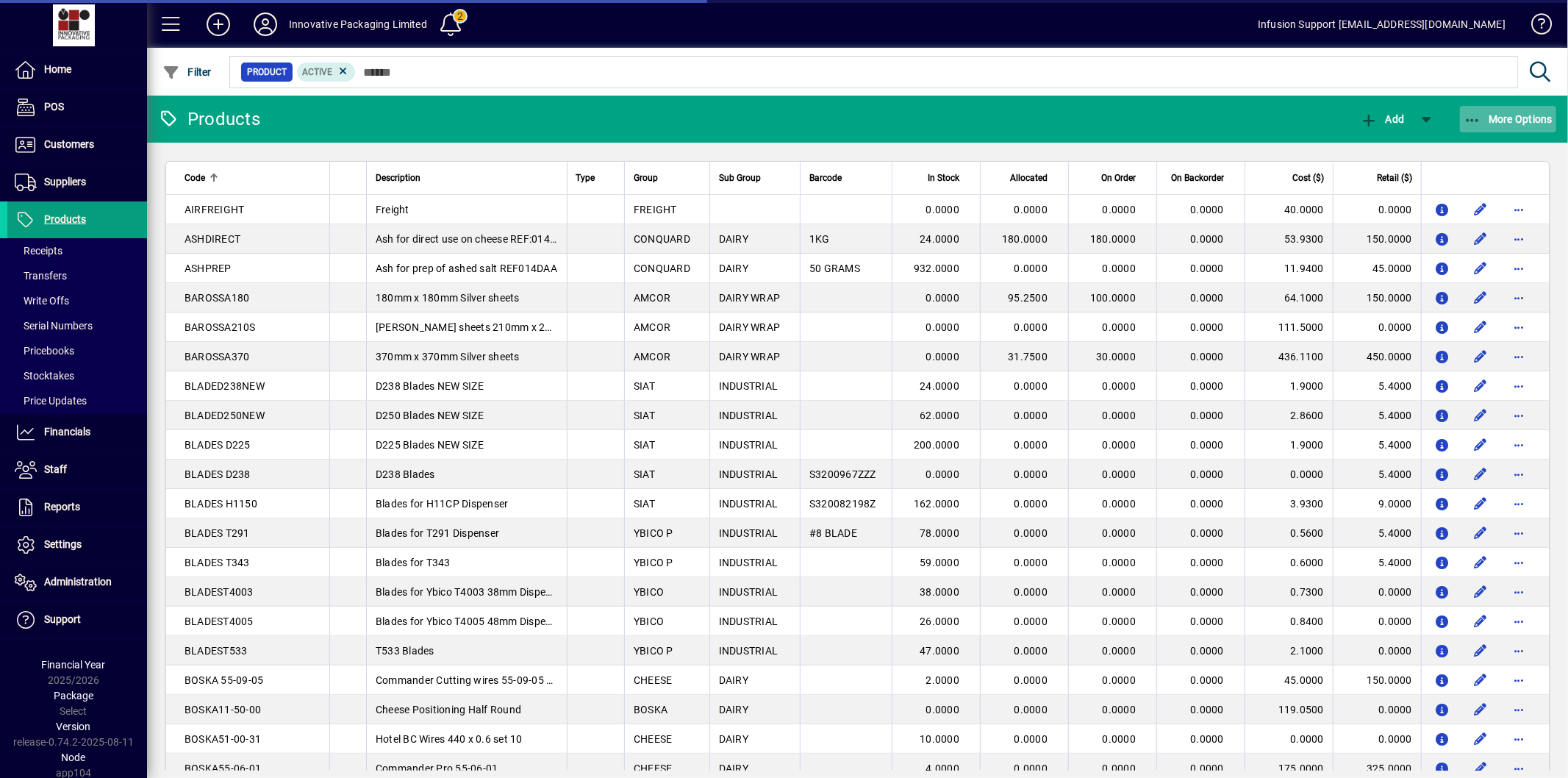
click at [1474, 115] on icon "button" at bounding box center [1473, 120] width 19 height 15
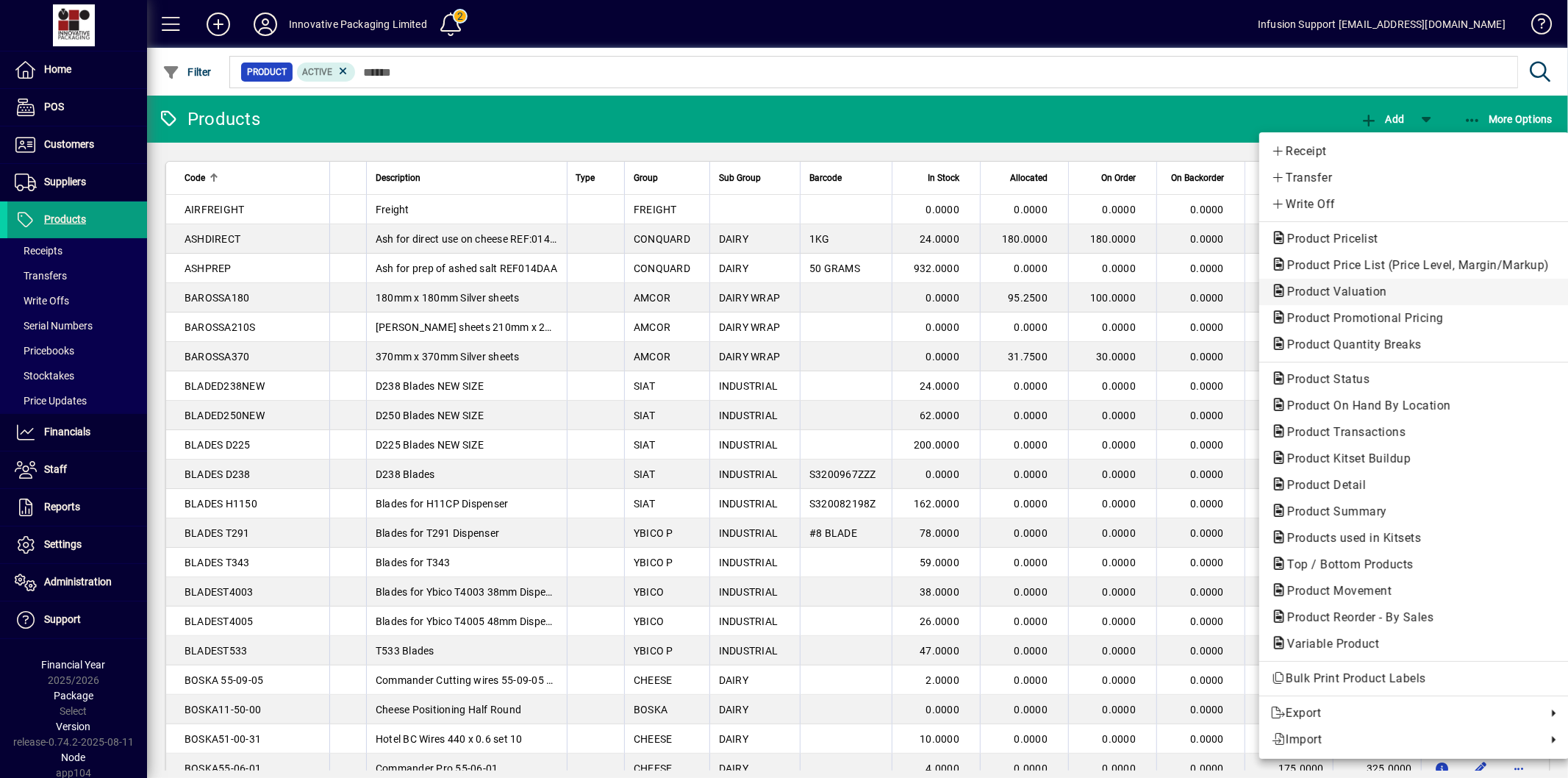
click at [1355, 289] on span "Product Valuation" at bounding box center [1333, 292] width 124 height 14
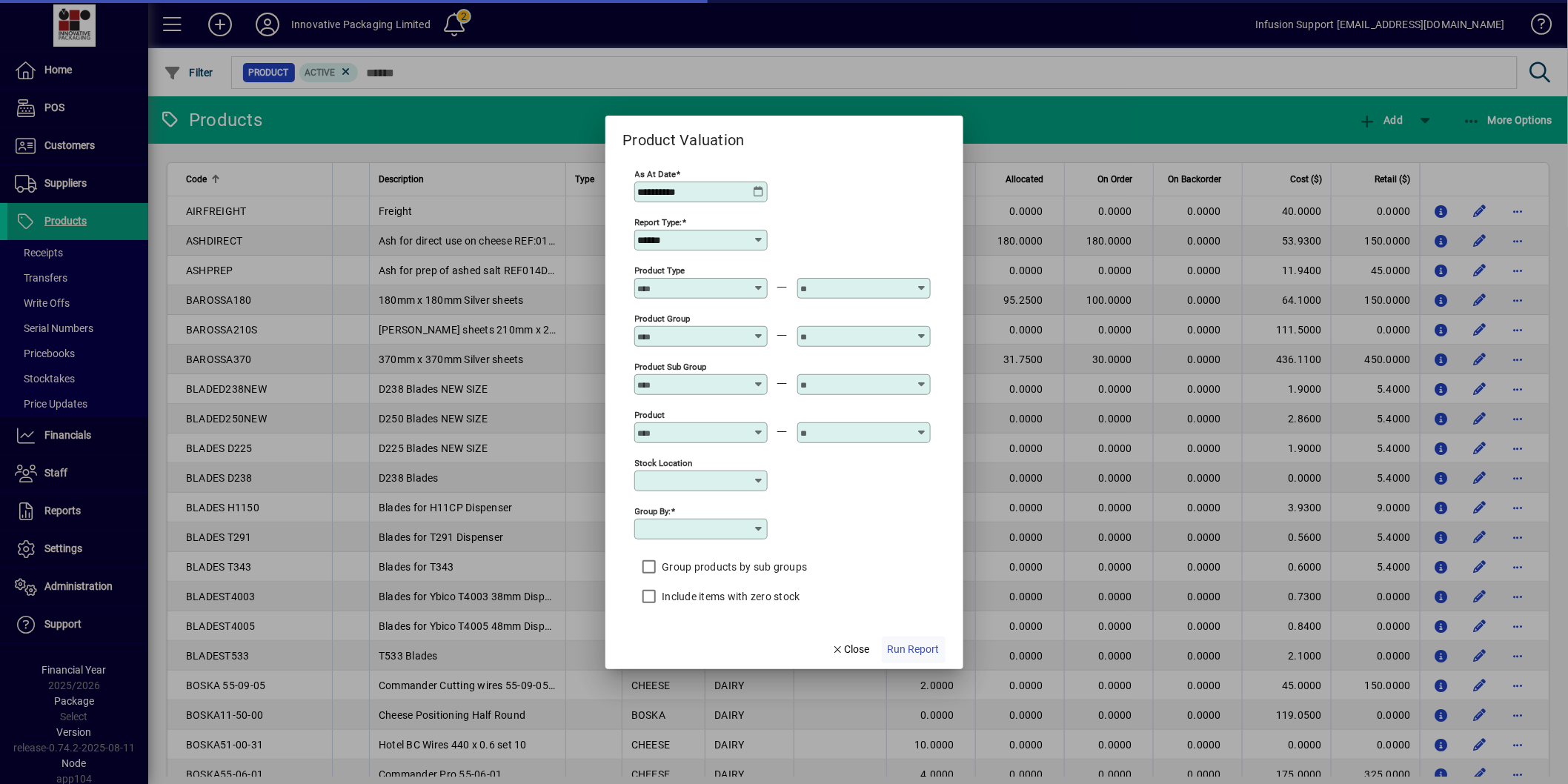
type input "**********"
click at [933, 649] on span "Run Report" at bounding box center [913, 650] width 52 height 16
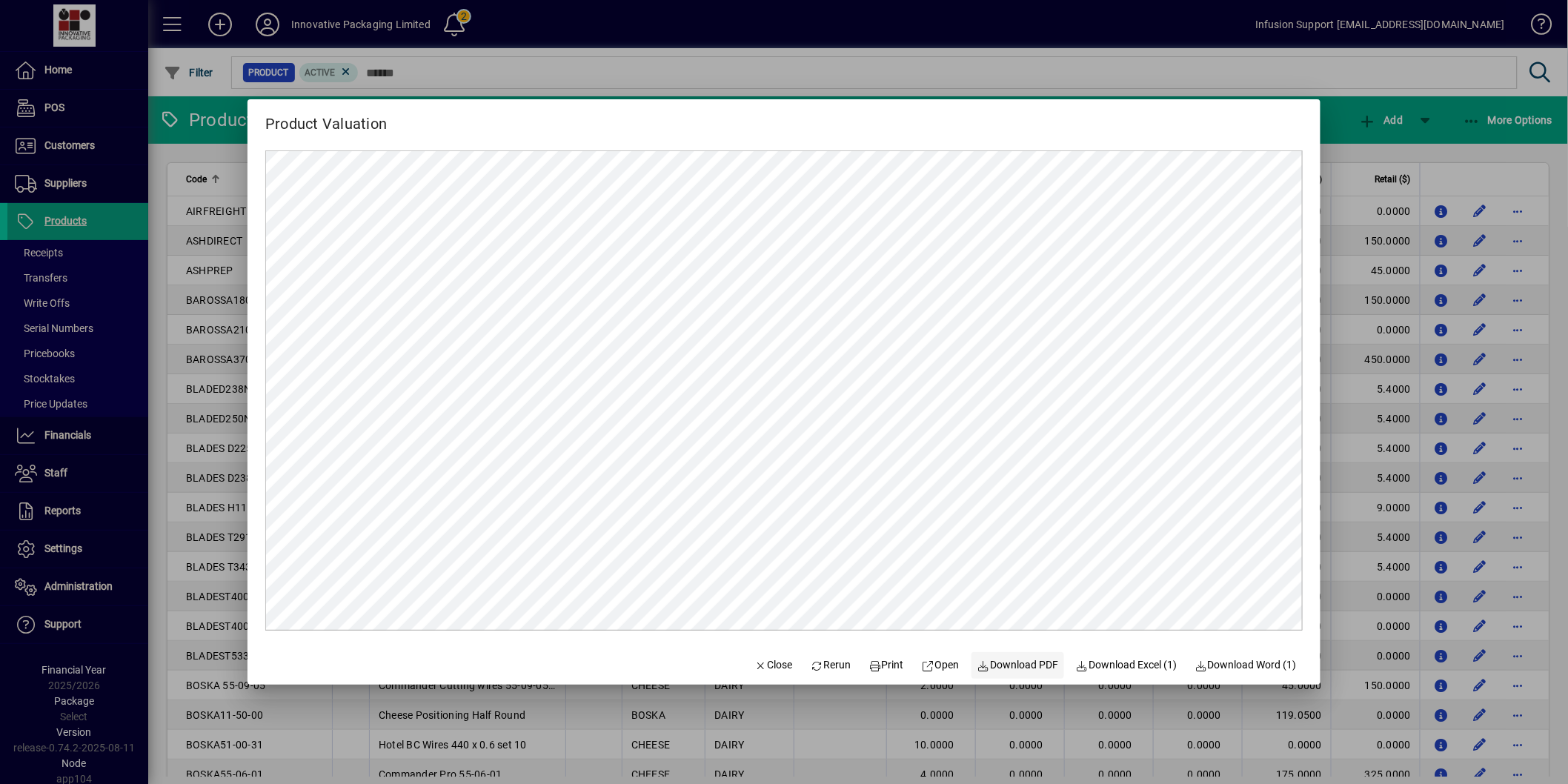
click at [1030, 669] on span "Download PDF" at bounding box center [1018, 666] width 82 height 16
click at [765, 676] on span "button" at bounding box center [774, 666] width 50 height 36
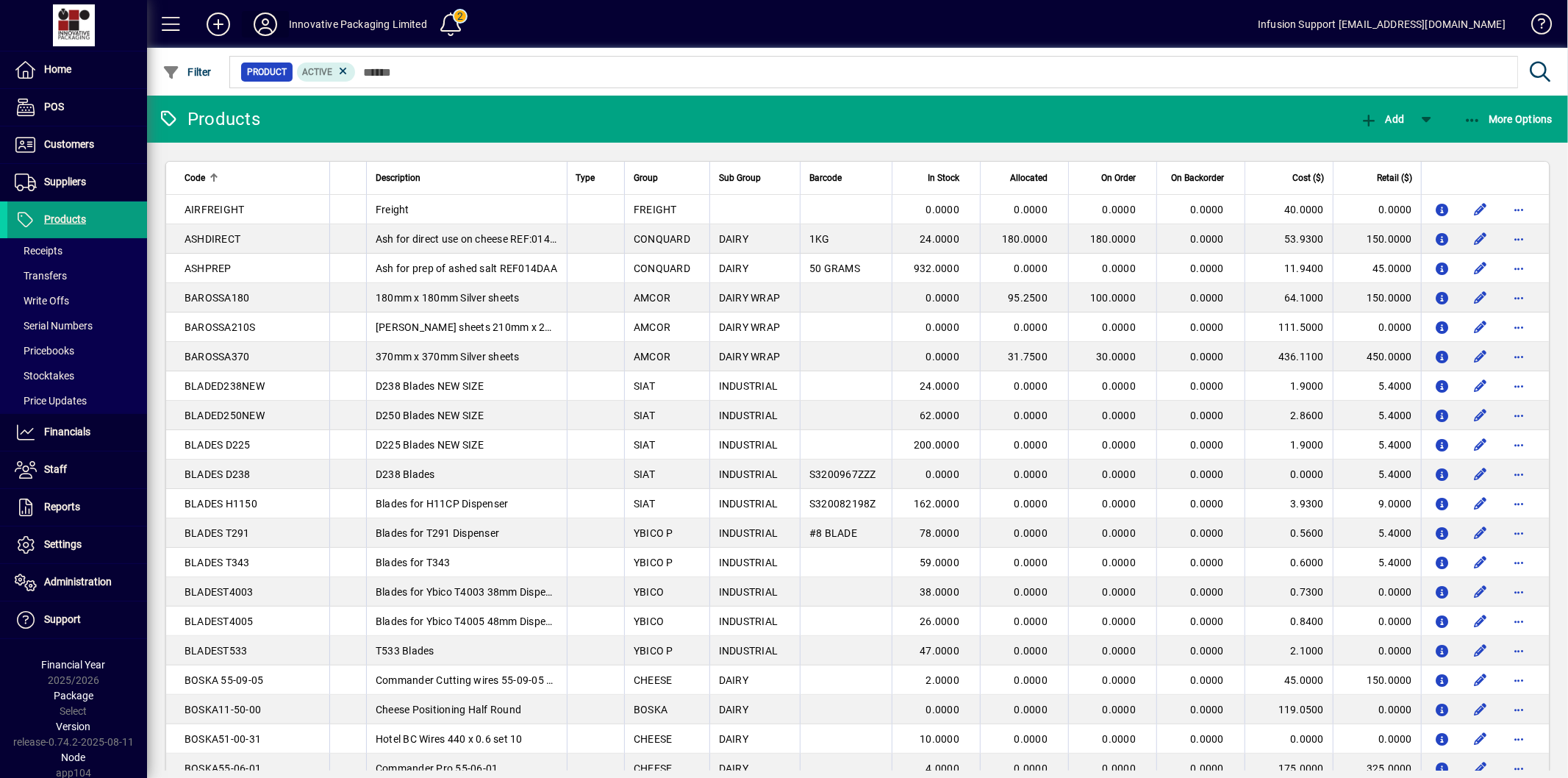
click at [267, 19] on icon at bounding box center [266, 25] width 30 height 24
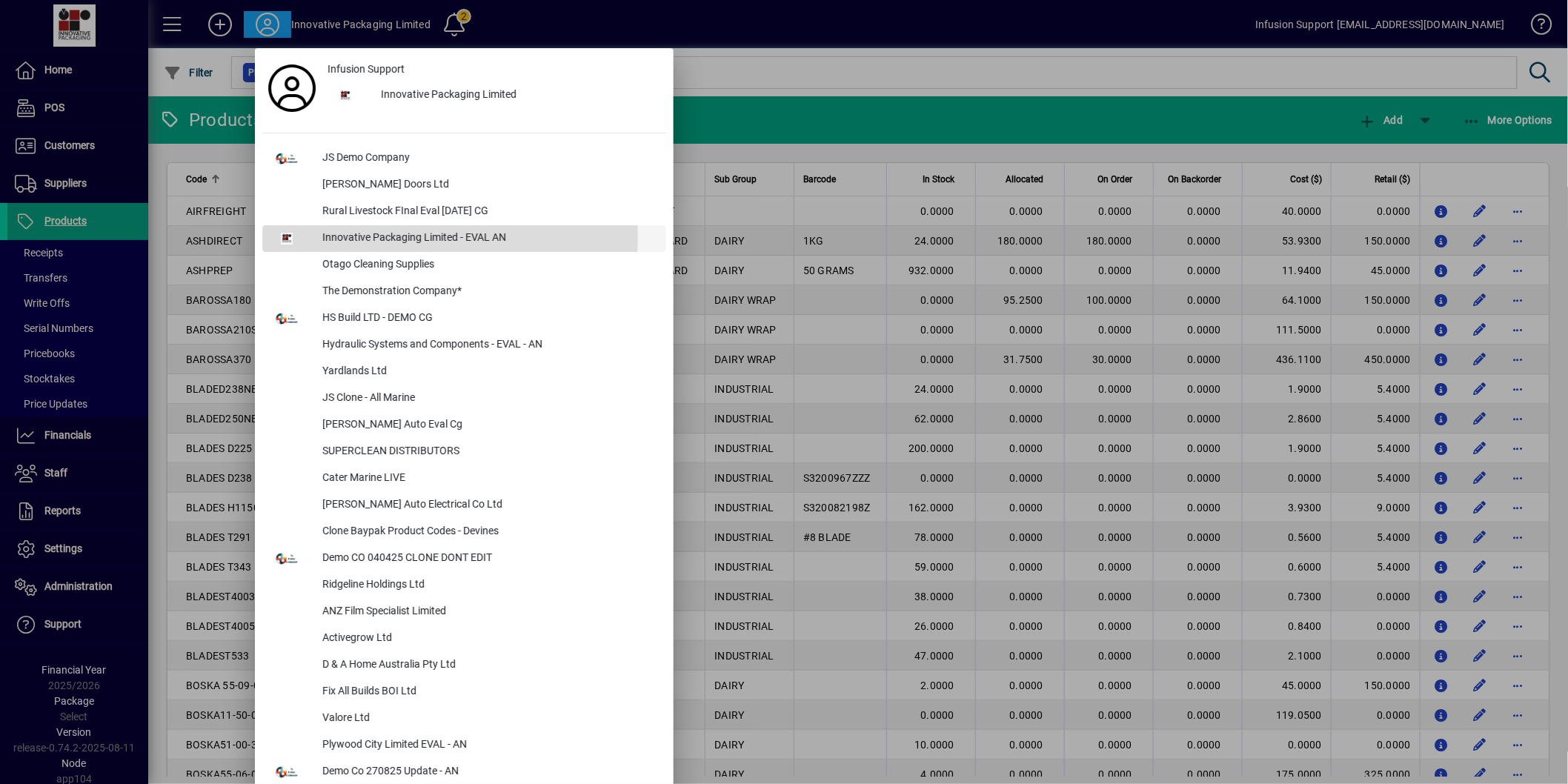
click at [395, 236] on div "Innovative Packaging Limited - EVAL AN" at bounding box center [489, 238] width 356 height 27
